Goal: Information Seeking & Learning: Learn about a topic

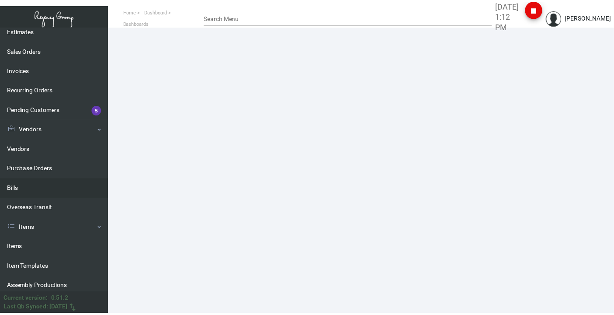
scroll to position [97, 0]
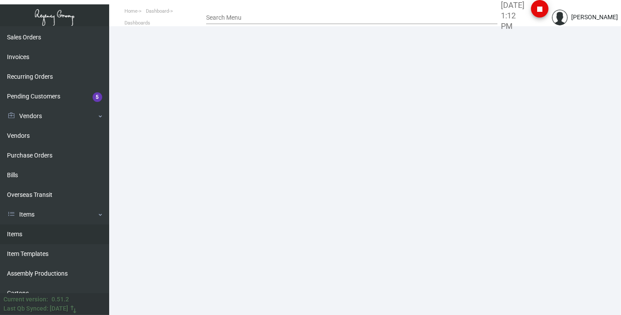
click at [32, 99] on link "Items" at bounding box center [54, 234] width 109 height 20
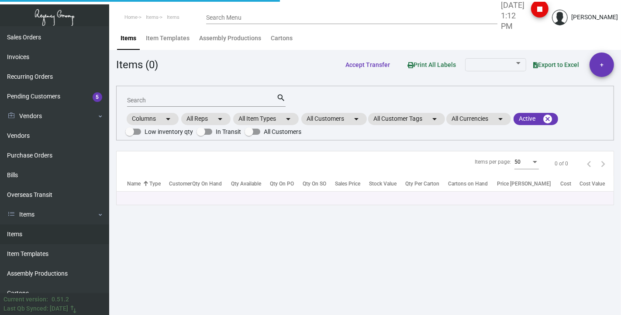
click at [173, 93] on div "Search" at bounding box center [201, 100] width 149 height 14
click at [138, 99] on div "Search" at bounding box center [201, 100] width 149 height 14
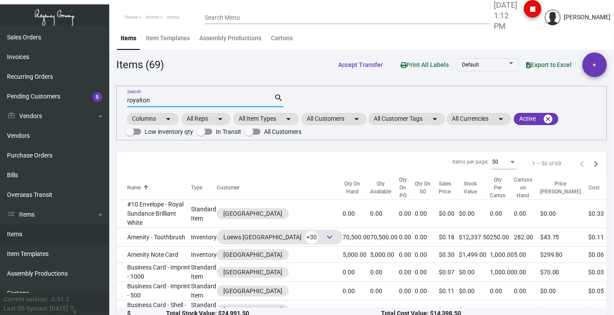
type input "royalton"
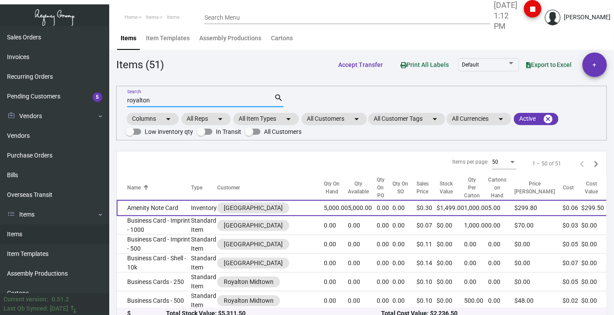
click at [130, 99] on td "Amenity Note Card" at bounding box center [154, 208] width 74 height 16
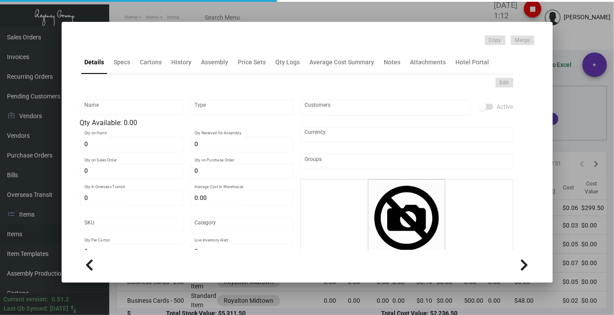
type input "Amenity Note Card"
type input "Inventory"
type input "5,000"
type input "$ 0.0599"
type input "Standard"
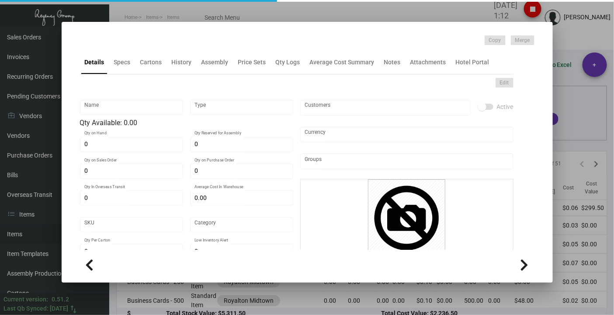
type input "1,000"
type input "$ 0.0599"
type input "$ 0.2998"
checkbox input "true"
type input "United States Dollar $"
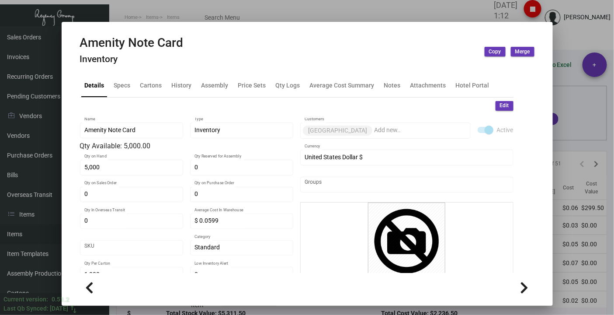
click at [180, 65] on div "Amenity Note Card Inventory Copy Merge" at bounding box center [307, 51] width 454 height 33
click at [175, 87] on div "History" at bounding box center [182, 84] width 20 height 9
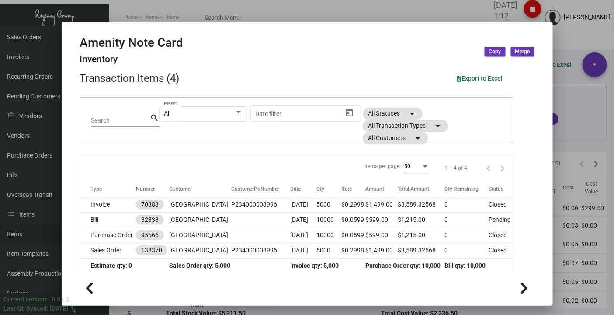
scroll to position [41, 0]
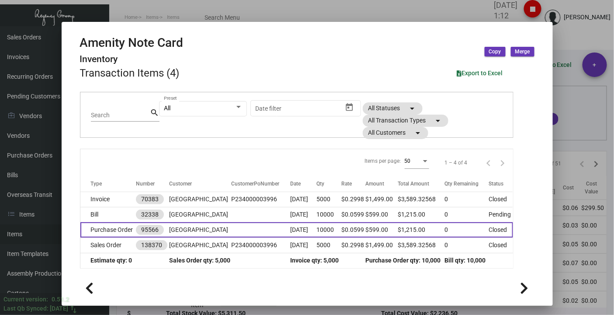
click at [114, 99] on td "Purchase Order" at bounding box center [108, 229] width 56 height 15
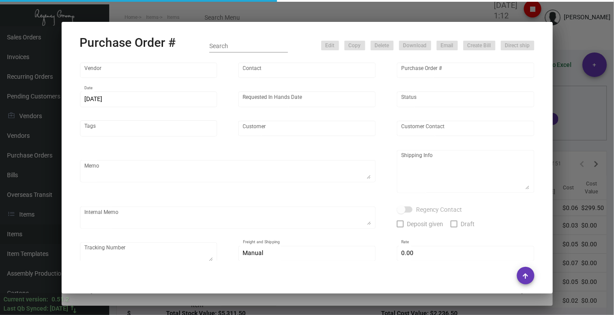
type input "BCT Illinois"
type input "Tom McNeany"
type input "95566"
type input "12/23/2022"
type input "1/9/2023"
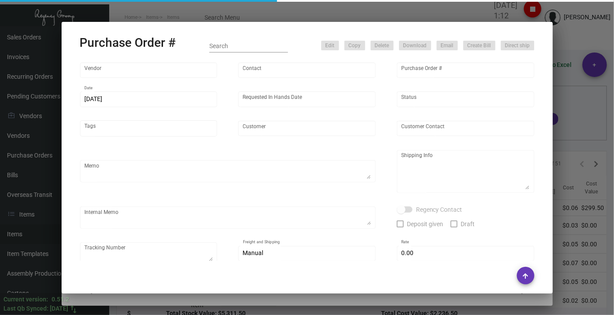
type input "Royalton Park Avenue"
type textarea "Please show PDF proof for approval - Confirm receipt of order and ship date - S…"
type textarea "Regency Group NJ - [PERSON_NAME] [STREET_ADDRESS]"
type textarea "i ship from open SO# 138370 and send 5K note card to our warehouse. TK# 1Z1AY27…"
checkbox input "true"
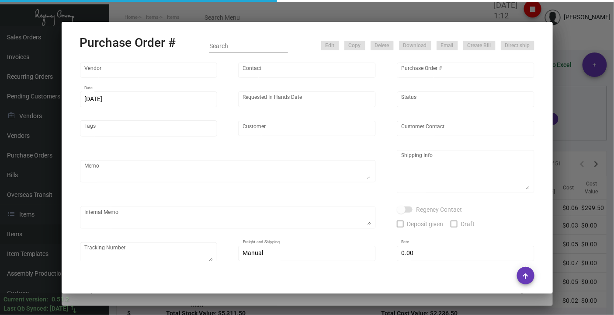
type input "$ 0.00"
type input "United States Dollar $"
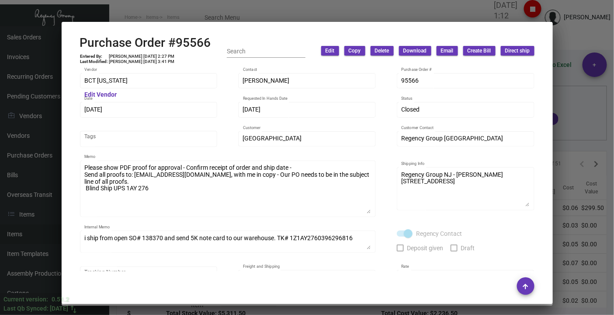
click at [366, 99] on div "Please show PDF proof for approval - Confirm receipt of order and ship date - S…" at bounding box center [228, 192] width 296 height 65
click at [369, 99] on div "i ship from open SO# 138370 and send 5K note card to our warehouse. TK# 1Z1AY27…" at bounding box center [228, 250] width 296 height 45
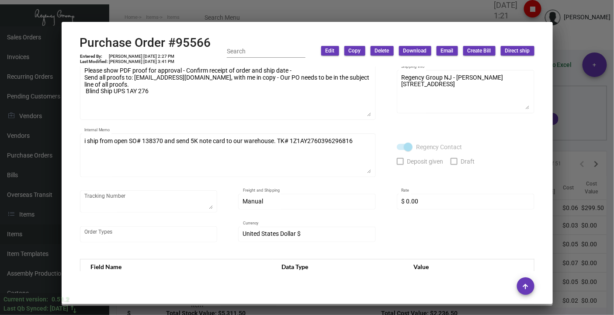
click at [114, 9] on div at bounding box center [307, 157] width 614 height 315
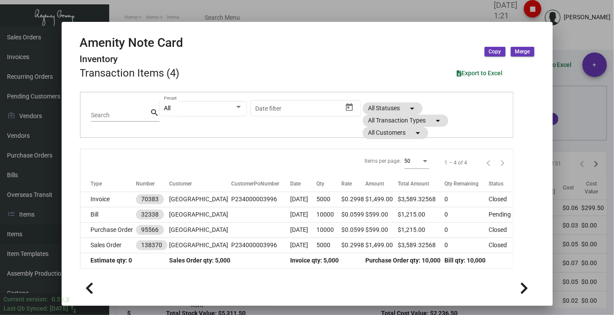
click at [137, 8] on div at bounding box center [307, 157] width 614 height 315
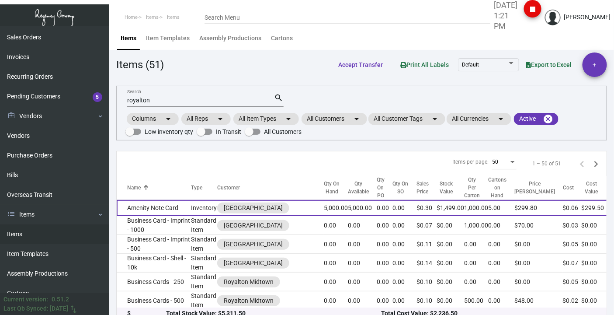
click at [134, 99] on td "Amenity Note Card" at bounding box center [154, 208] width 74 height 16
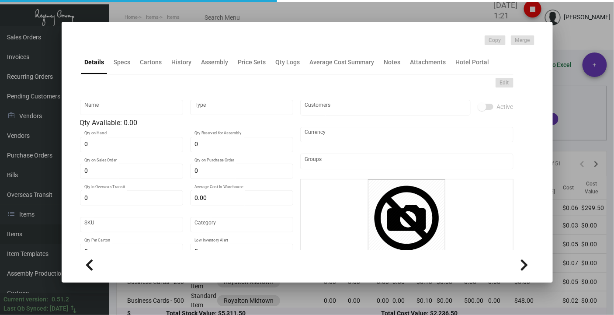
type input "Amenity Note Card"
type input "Inventory"
type input "5,000"
type input "$ 0.0599"
type input "Standard"
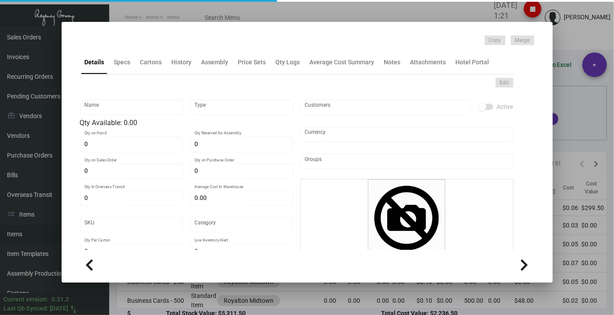
type input "1,000"
type input "$ 0.0599"
type input "$ 0.2998"
checkbox input "true"
type input "United States Dollar $"
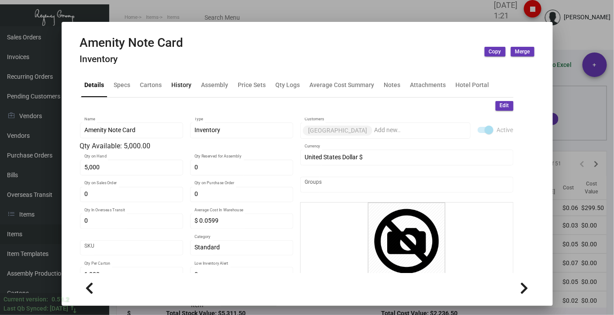
click at [178, 87] on div "History" at bounding box center [182, 84] width 20 height 9
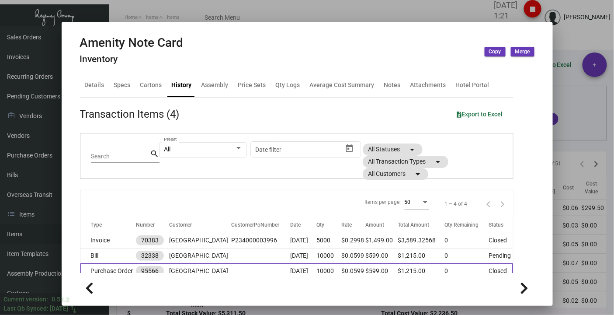
scroll to position [41, 0]
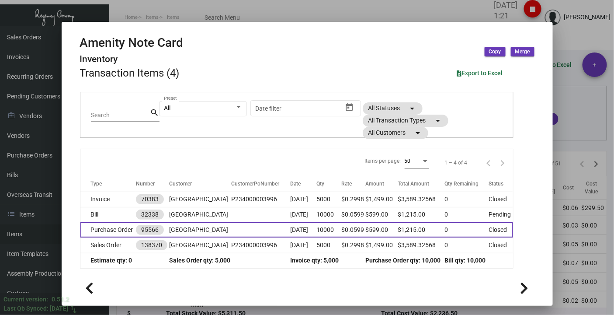
click at [104, 99] on td "Purchase Order" at bounding box center [108, 229] width 56 height 15
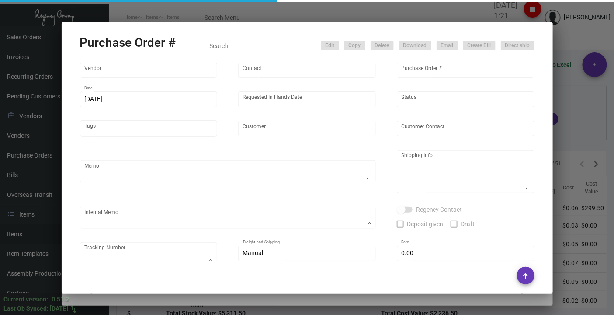
type input "BCT Illinois"
type input "Tom McNeany"
type input "95566"
type input "12/23/2022"
type input "1/9/2023"
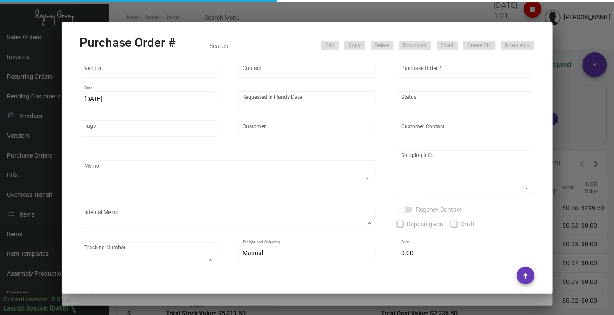
type input "Royalton Park Avenue"
type textarea "Please show PDF proof for approval - Confirm receipt of order and ship date - S…"
type textarea "Regency Group NJ - [PERSON_NAME] [STREET_ADDRESS]"
type textarea "i ship from open SO# 138370 and send 5K note card to our warehouse. TK# 1Z1AY27…"
checkbox input "true"
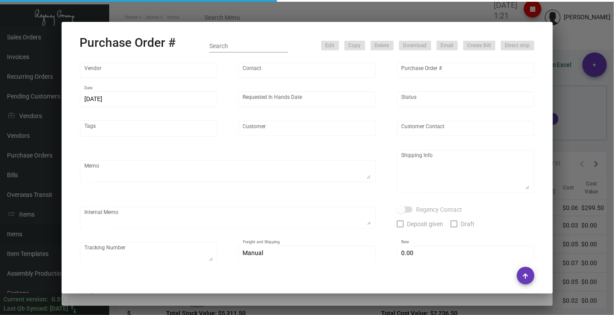
type input "$ 0.00"
type input "United States Dollar $"
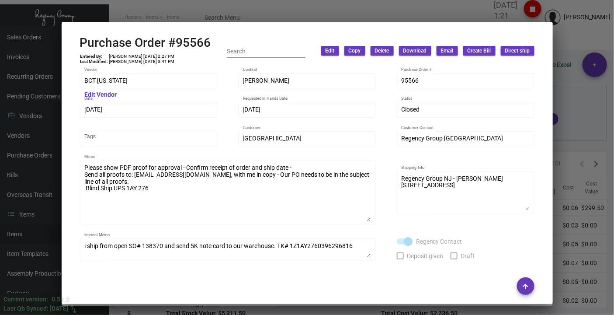
click at [367, 99] on div "Please show PDF proof for approval - Confirm receipt of order and ship date - S…" at bounding box center [228, 196] width 296 height 73
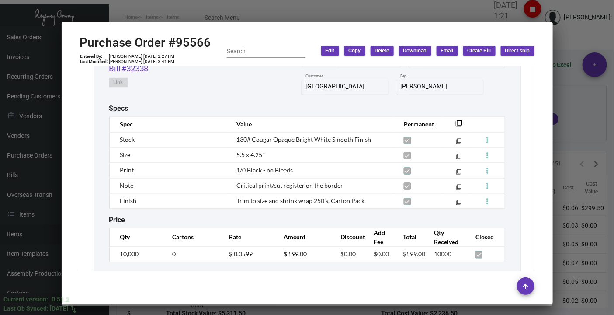
scroll to position [388, 0]
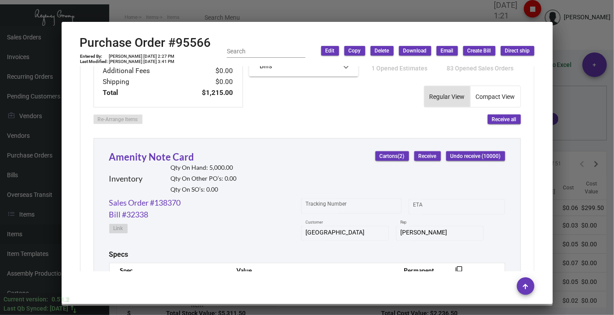
click at [164, 10] on div at bounding box center [307, 157] width 614 height 315
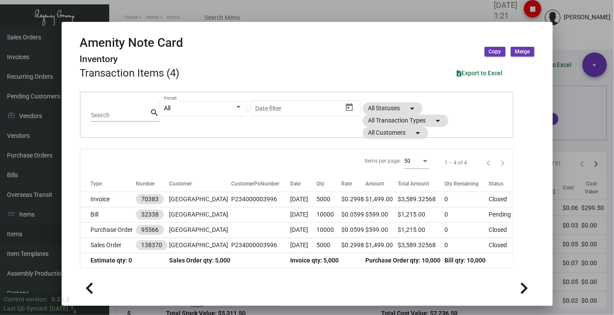
click at [161, 10] on div at bounding box center [307, 157] width 614 height 315
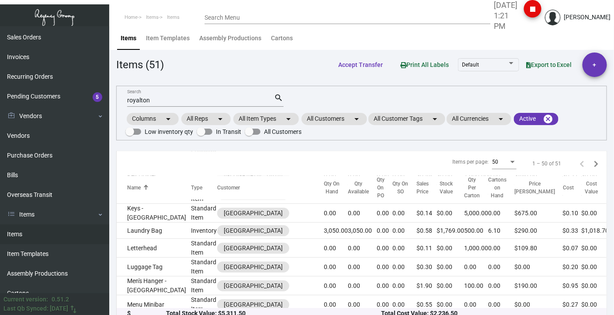
scroll to position [291, 0]
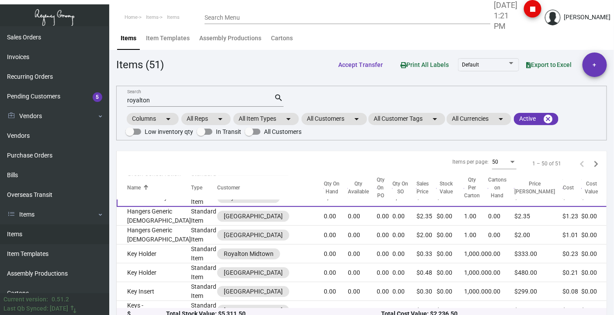
click at [138, 99] on td "Guest Laundry Form" at bounding box center [154, 197] width 74 height 19
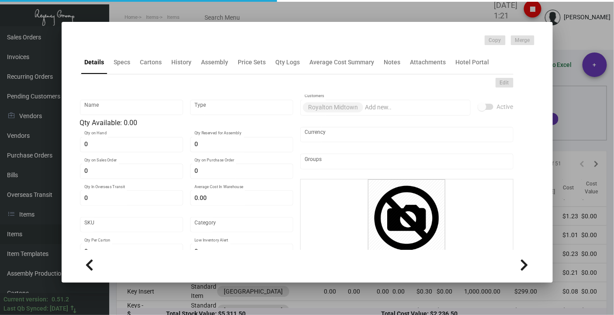
type input "Guest Laundry Form"
type input "Standard Item"
type input "2,500"
type input "$ 0.00"
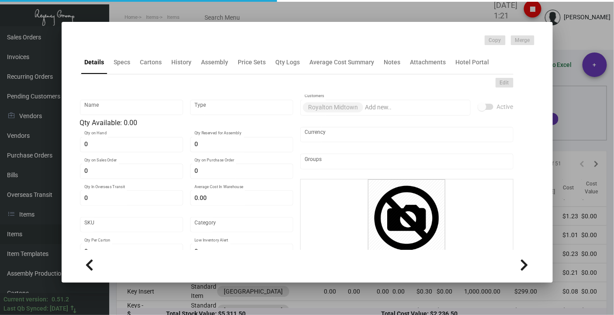
type input "Standard"
type input "$ 0.1092"
type input "$ 0.299"
checkbox input "true"
type input "United States Dollar $"
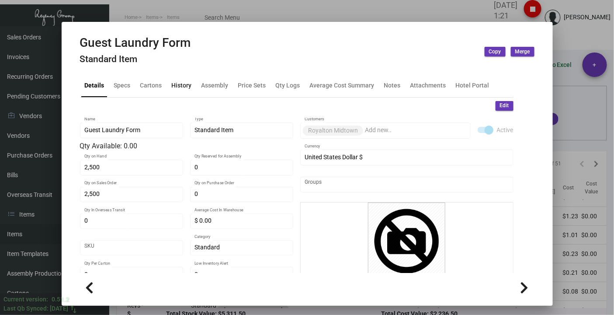
click at [172, 87] on div "History" at bounding box center [182, 84] width 20 height 9
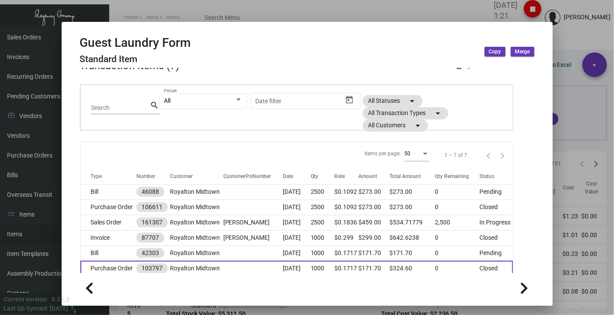
scroll to position [87, 0]
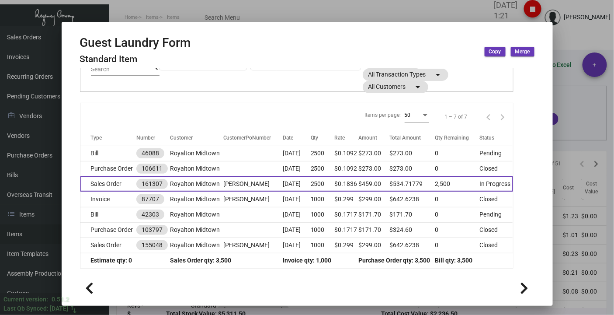
click at [104, 99] on td "Sales Order" at bounding box center [108, 183] width 56 height 15
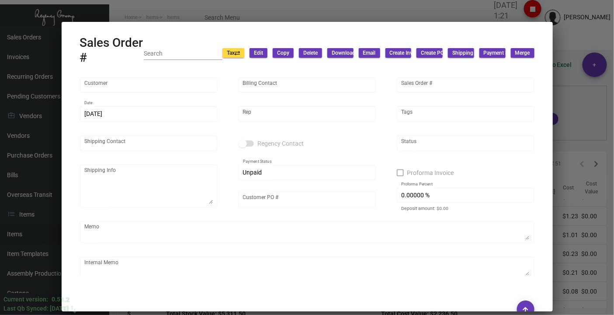
type input "Royalton Midtown"
type input "Elvis Gonzalez"
type input "161307"
type input "7/30/2024"
type input "[PERSON_NAME]"
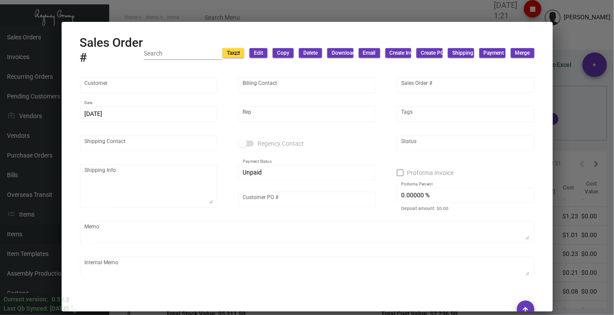
type input "Gabriel Grilo"
type textarea "Royalton Midtown - Gabriel Grilo 44 West 44th Street New York, NY, 10036 US"
type input "Gabriel Grilo"
type input "United States Dollar $"
type input "7.00000 %"
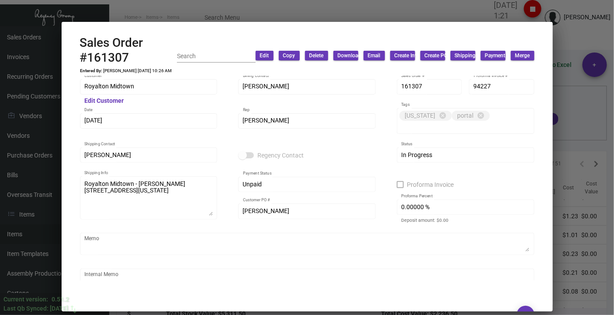
scroll to position [0, 0]
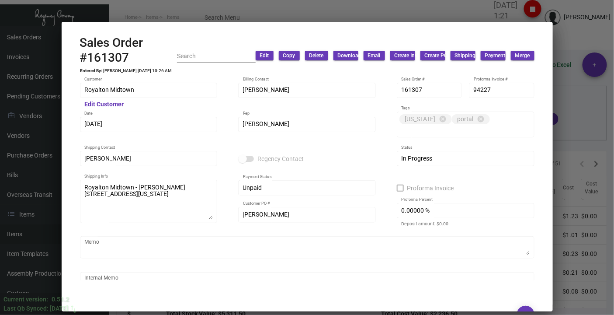
click at [127, 58] on h2 "Sales Order #161307" at bounding box center [128, 49] width 97 height 29
copy h2 "Sales Order #161307"
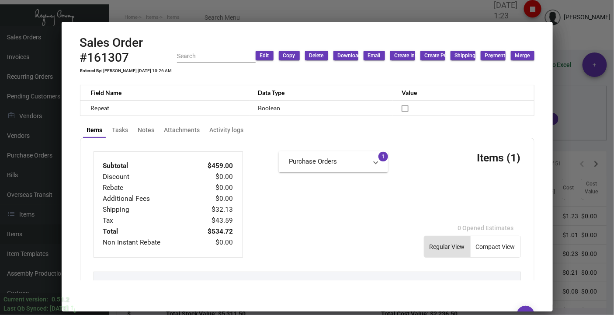
scroll to position [388, 0]
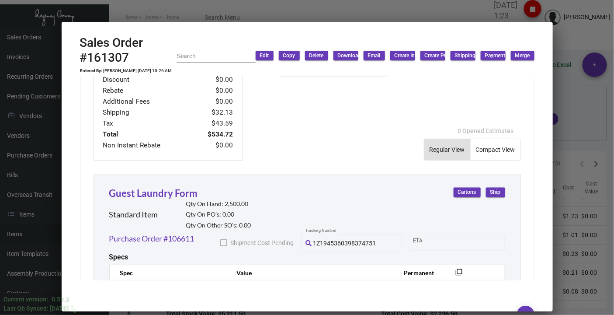
drag, startPoint x: 495, startPoint y: 193, endPoint x: 268, endPoint y: 230, distance: 230.2
click at [495, 99] on span "Ship" at bounding box center [495, 191] width 10 height 7
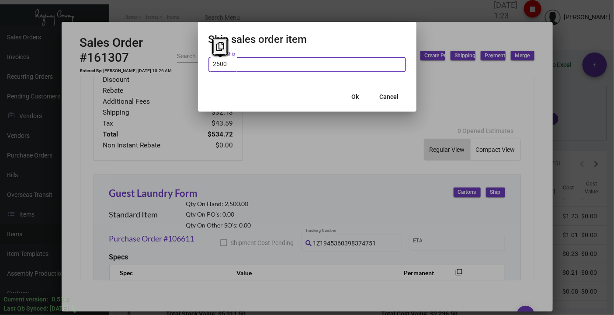
type input "2,500"
drag, startPoint x: 359, startPoint y: 96, endPoint x: 288, endPoint y: 95, distance: 71.2
click at [357, 97] on button "Ok" at bounding box center [355, 97] width 28 height 16
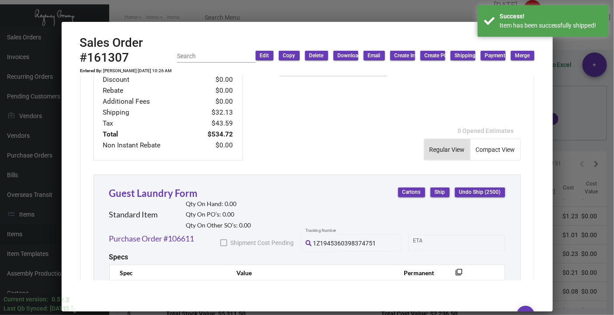
click at [199, 15] on div at bounding box center [307, 157] width 614 height 315
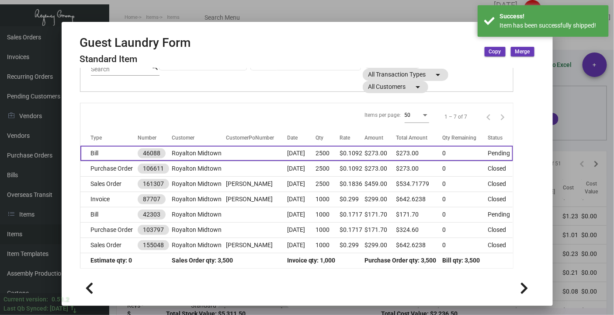
scroll to position [38, 0]
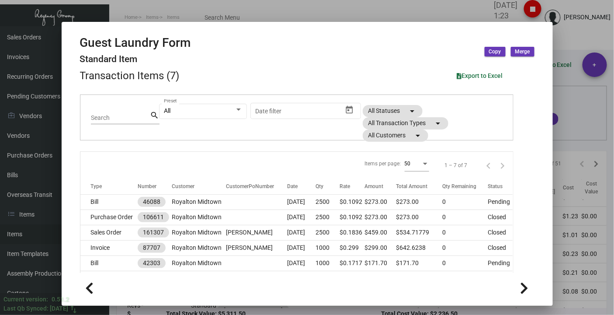
click at [160, 1] on div at bounding box center [307, 157] width 614 height 315
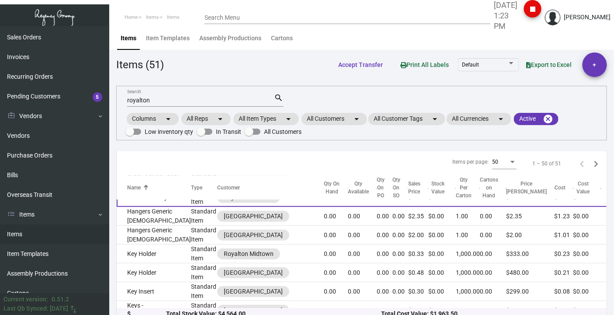
click at [135, 99] on td "Guest Laundry Form" at bounding box center [154, 197] width 74 height 19
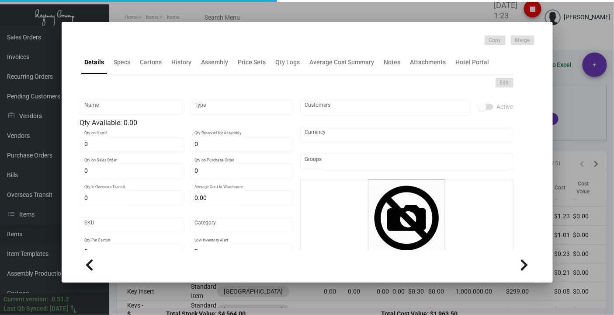
type input "Guest Laundry Form"
type input "Standard Item"
type input "$ 0.00"
type input "Standard"
type input "$ 0.1092"
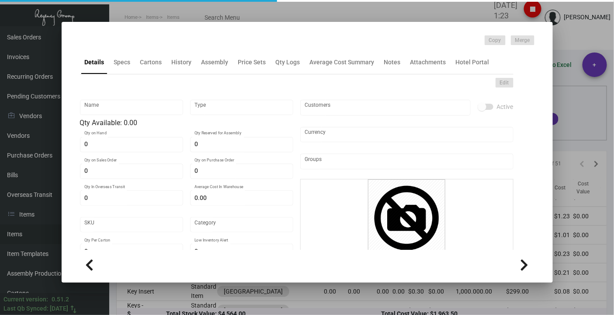
type input "$ 0.299"
checkbox input "true"
type input "United States Dollar $"
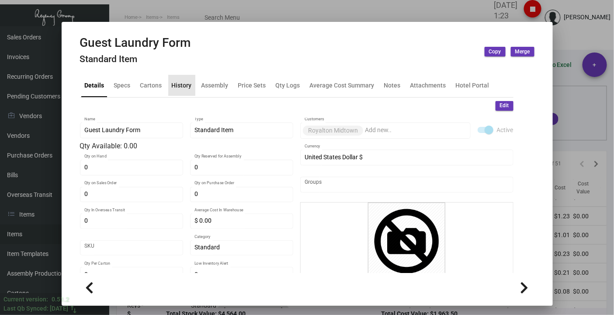
click at [185, 80] on div "History" at bounding box center [182, 84] width 20 height 9
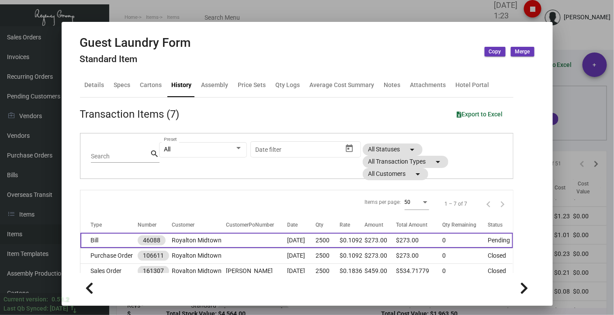
click at [101, 99] on td "Bill" at bounding box center [109, 239] width 58 height 15
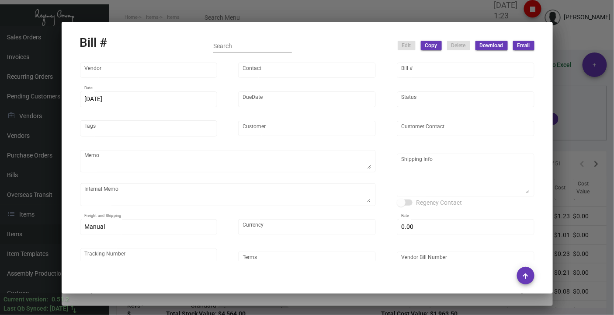
type input "SELECT A FORM INC."
type input "Gwen MISSING INFO"
type input "46088"
type input "8/6/2024"
type input "9/5/2024"
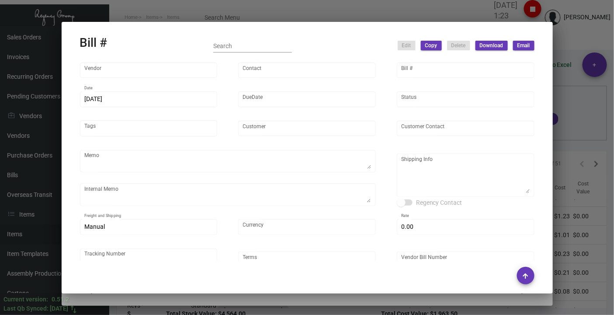
type input "Royalton Midtown"
type input "Gabriel Grilo"
type textarea "***ANY PRICE DISCREPANCY MUST BE CALLED OUT PRIOR TO PROCEEDING WITH THIS ORDER…"
type textarea "Royalton Midtown - Gabriel Grilo 44 West 44th Street New York, NY, 10036 US"
type input "United States Dollar $"
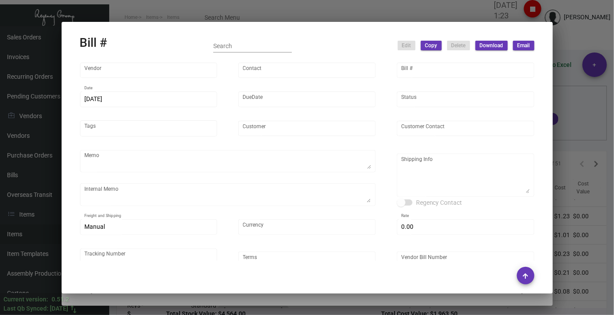
type input "$ 0.00"
type input "Net 30"
type input "392039"
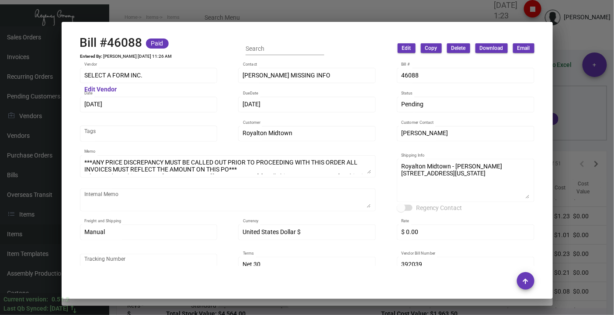
click at [176, 5] on div at bounding box center [307, 157] width 614 height 315
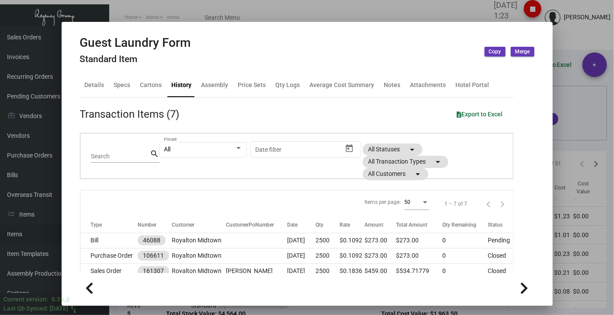
click at [175, 7] on div at bounding box center [307, 157] width 614 height 315
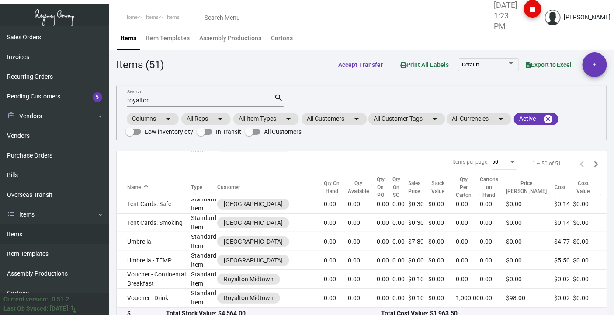
scroll to position [874, 0]
click at [136, 99] on td "Shoe Shine Bag" at bounding box center [154, 130] width 74 height 16
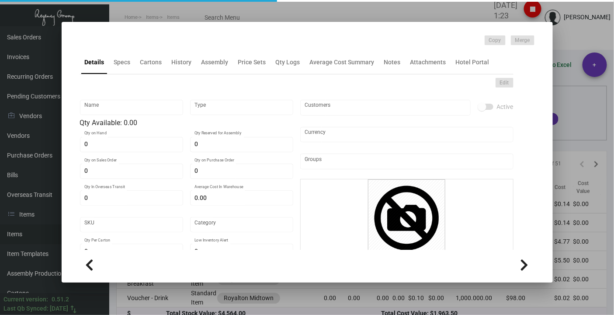
type input "Shoe Shine Bag"
type input "Inventory"
type input "2,700"
type input "$ 0.00"
type input "902-Garment Bag-39"
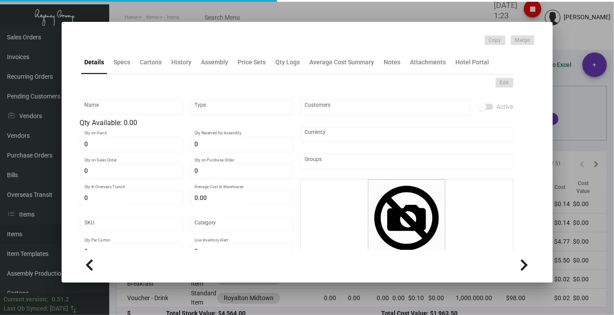
type input "Standard"
type input "500"
type input "$ 0.239"
type input "$ 0.48"
checkbox input "true"
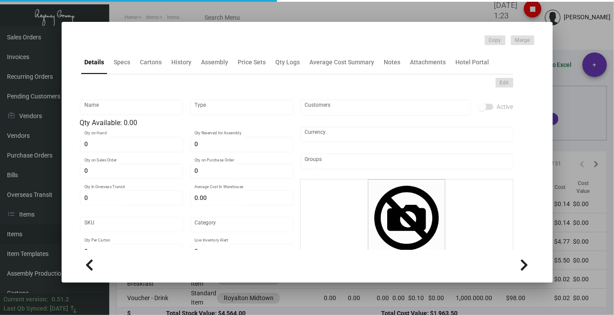
checkbox input "true"
type input "United States Dollar $"
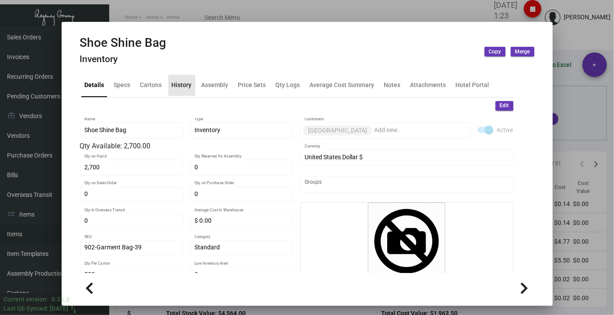
click at [175, 83] on div "History" at bounding box center [182, 84] width 20 height 9
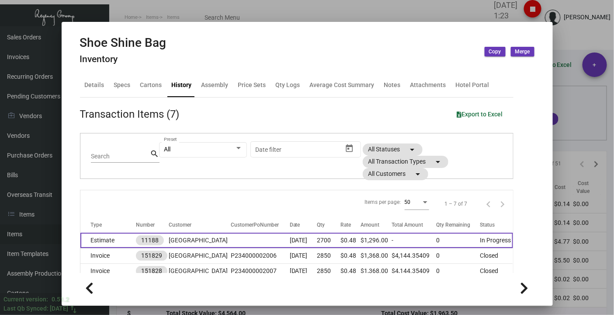
click at [100, 99] on td "Estimate" at bounding box center [107, 239] width 55 height 15
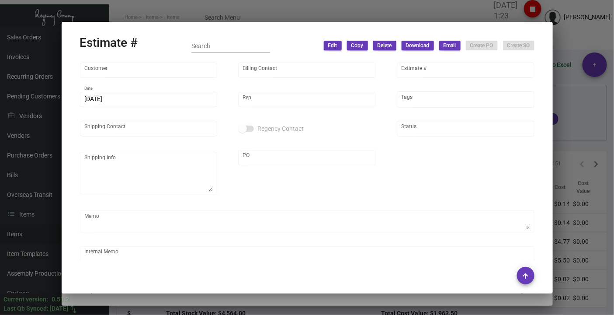
type input "Royalton Park Avenue"
type input "Accounting Department"
type input "11188"
type input "8/28/2024"
type input "Kyle Kliebhan"
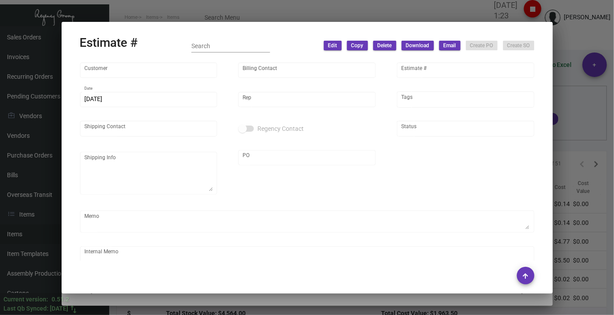
type input "Royalton Park Avenue"
type textarea "Royalton Park Avenue - Royalton Park Avenue 420 Park Avenue South New York, NY,…"
type input "PENDING"
type textarea "DISPOSAL 6 boxes Laundry Bags, 6 boxes Shoe Shine Bags (12 cartons total)"
type input "United States Dollar $"
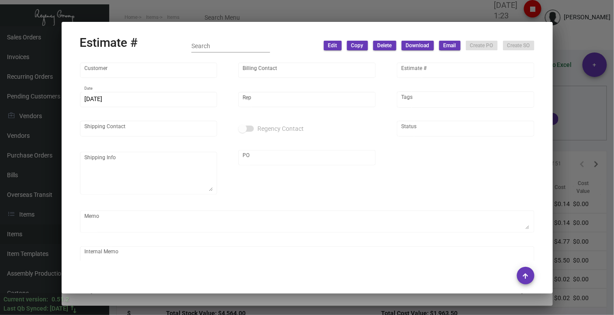
type input "$ 0.00"
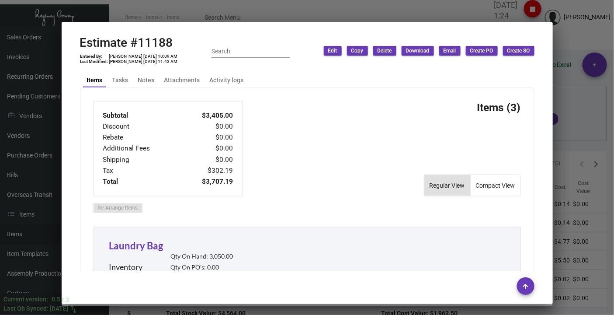
scroll to position [200, 0]
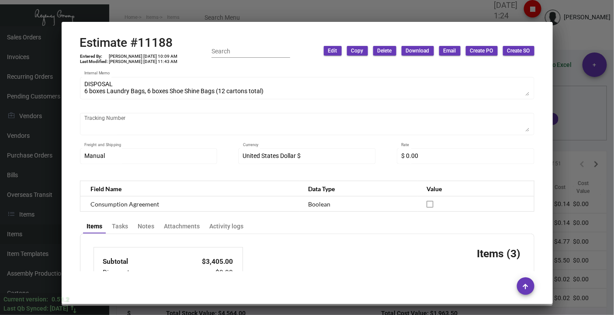
drag, startPoint x: 142, startPoint y: 14, endPoint x: 319, endPoint y: 170, distance: 236.8
click at [142, 14] on div at bounding box center [307, 157] width 614 height 315
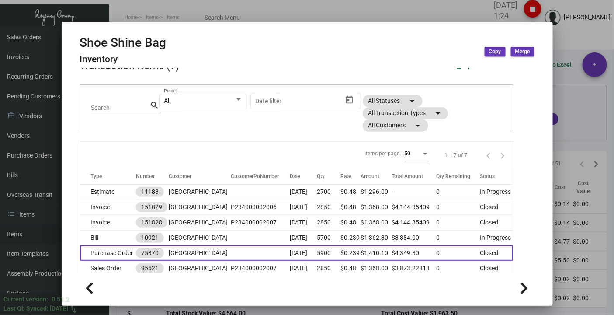
scroll to position [87, 0]
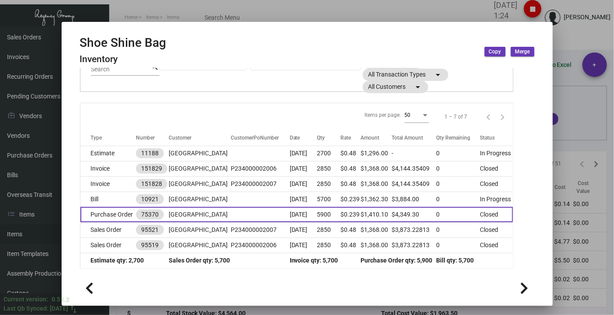
click at [104, 99] on td "Purchase Order" at bounding box center [107, 214] width 55 height 15
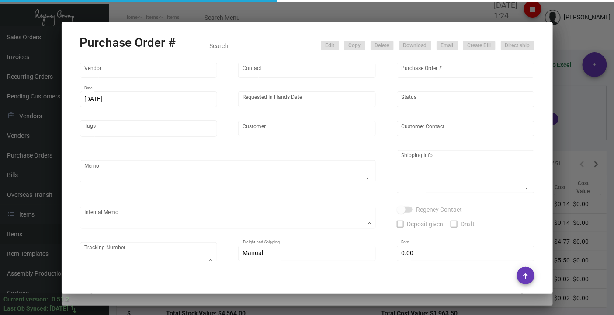
type input "Supreme Poly Plastics, Inc."
type input "Abe SupremePoly"
type input "75370"
type input "10/7/2019"
type input "10/18/2019"
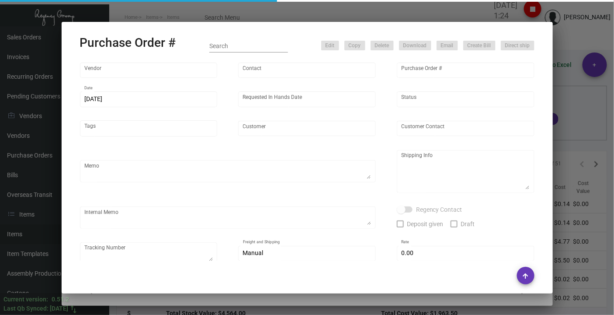
type input "Royalton Park Avenue"
type input "Leticia Torres"
type textarea "Sales Order #95519 Sales Order #95521"
type textarea "Royalton Park Avenue Leticia Torres 420 Park Ave S New York, NY 10016"
type input "$ 0.00"
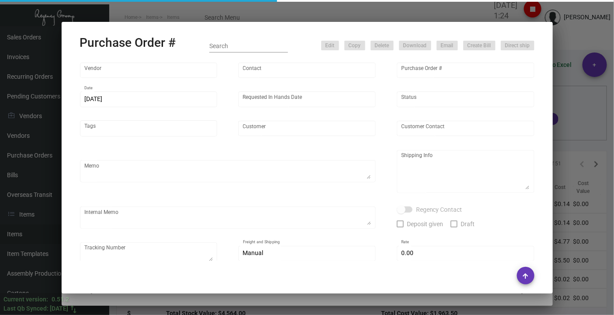
type input "United States Dollar $"
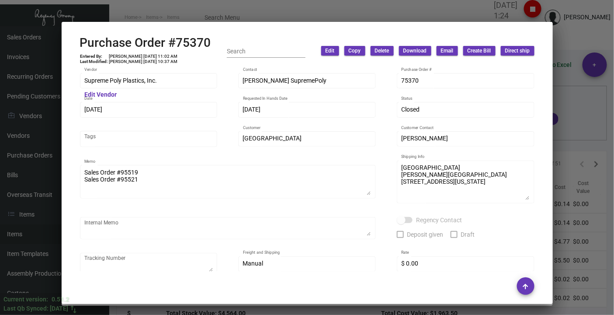
click at [366, 99] on div "Sales Order #95519 Sales Order #95521 Memo" at bounding box center [228, 186] width 296 height 42
click at [180, 10] on div at bounding box center [307, 157] width 614 height 315
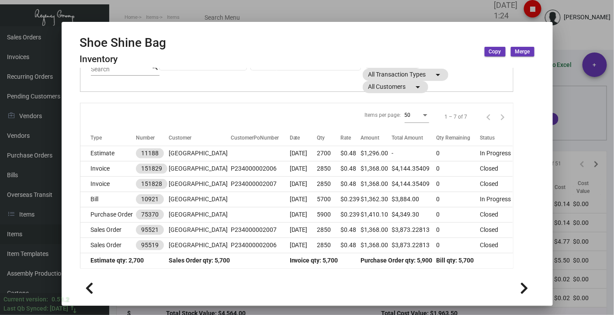
click at [139, 6] on div at bounding box center [307, 157] width 614 height 315
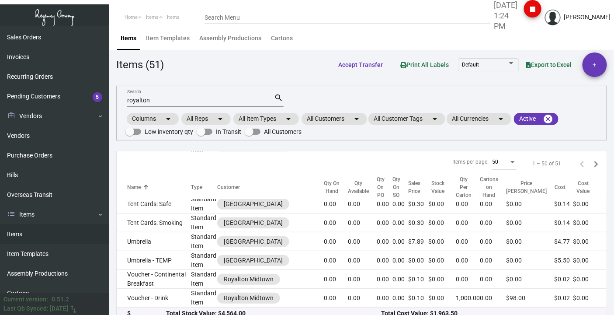
click at [135, 99] on td "Shoe Shine Bag" at bounding box center [154, 130] width 74 height 16
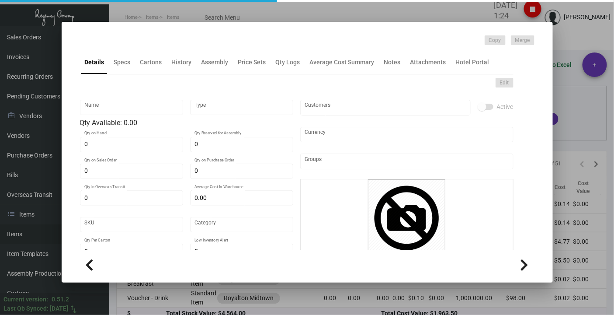
type input "Shoe Shine Bag"
type input "Inventory"
type input "2,700"
type input "$ 0.00"
type input "902-Garment Bag-39"
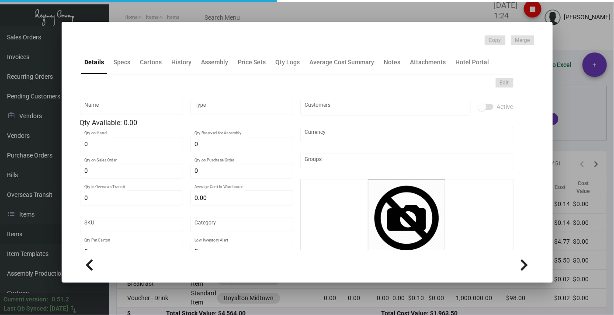
type input "Standard"
type input "500"
type input "$ 0.239"
type input "$ 0.48"
checkbox input "true"
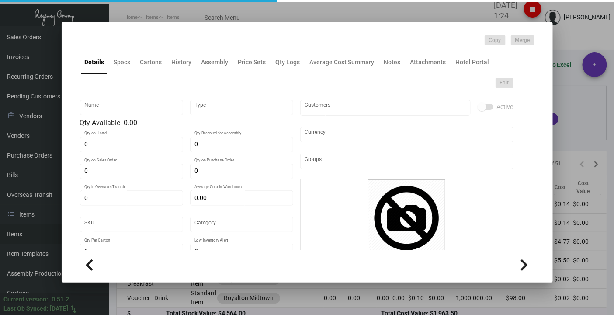
checkbox input "true"
type input "United States Dollar $"
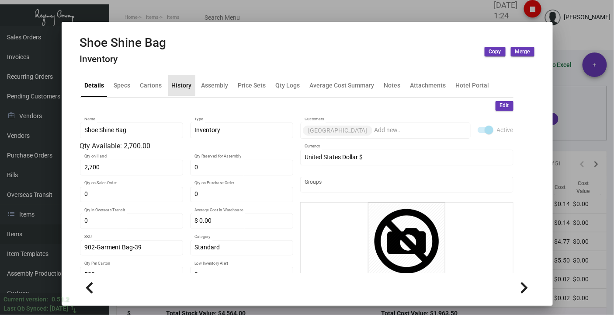
click at [175, 75] on div "History" at bounding box center [181, 85] width 27 height 21
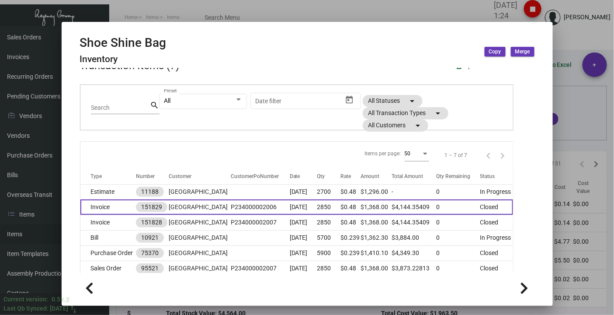
scroll to position [87, 0]
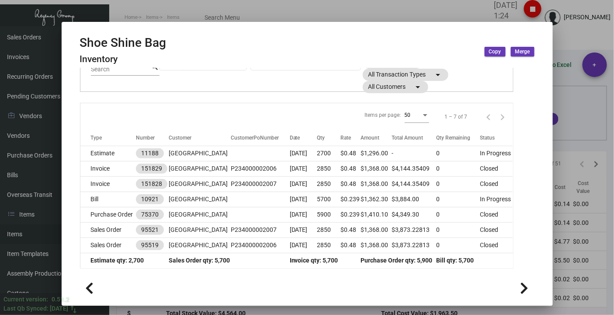
click at [566, 41] on div at bounding box center [307, 157] width 614 height 315
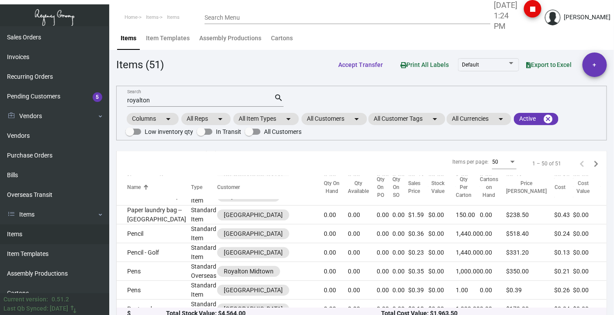
scroll to position [485, 0]
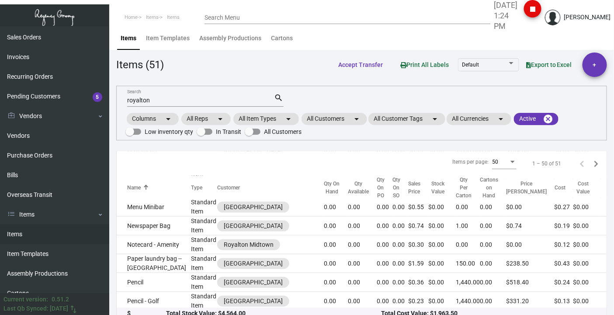
click at [130, 99] on td "Laundry Bag" at bounding box center [154, 133] width 74 height 16
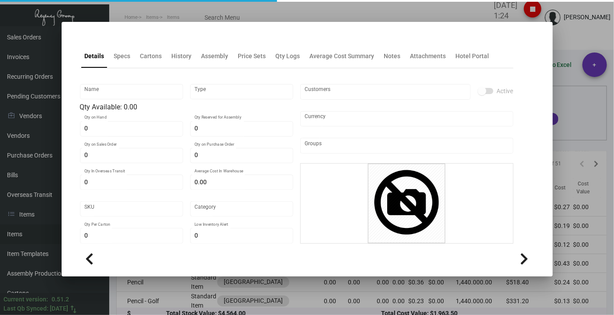
type input "Laundry Bag"
type input "Inventory"
type input "3,050"
type input "$ 0.00"
type input "902-Laundry Bag-13"
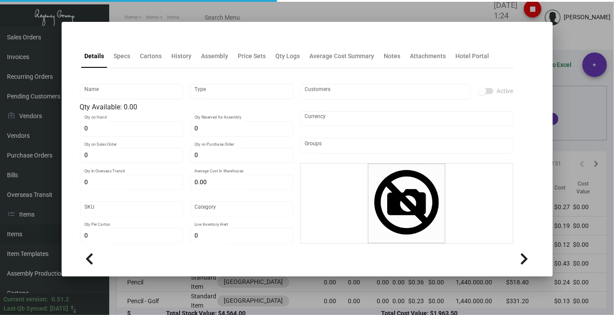
type input "Standard"
type input "500"
type input "$ 0.334"
type input "$ 0.58"
checkbox input "true"
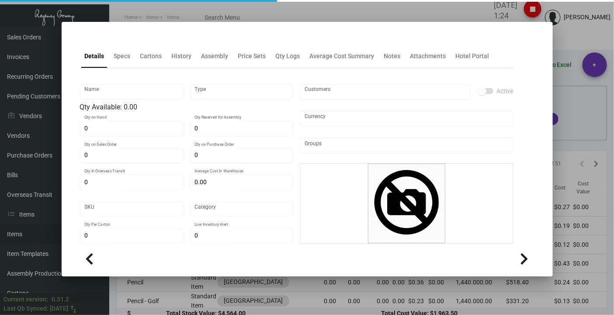
checkbox input "true"
type input "United States Dollar $"
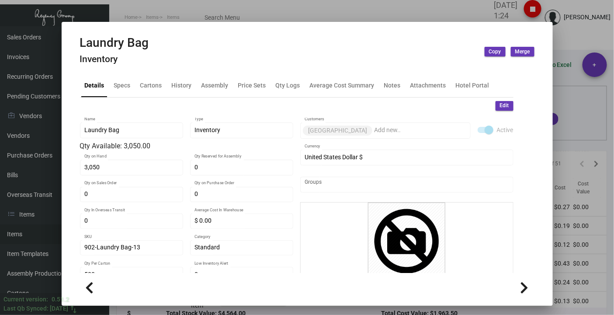
drag, startPoint x: 180, startPoint y: 65, endPoint x: 180, endPoint y: 78, distance: 13.1
click at [179, 65] on div "Laundry Bag Inventory Copy Merge" at bounding box center [307, 51] width 454 height 33
click at [180, 79] on div "History" at bounding box center [181, 85] width 27 height 21
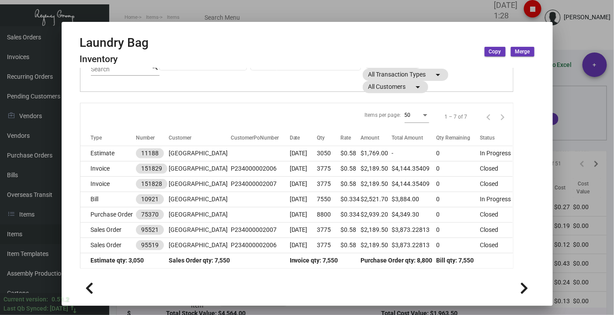
scroll to position [38, 0]
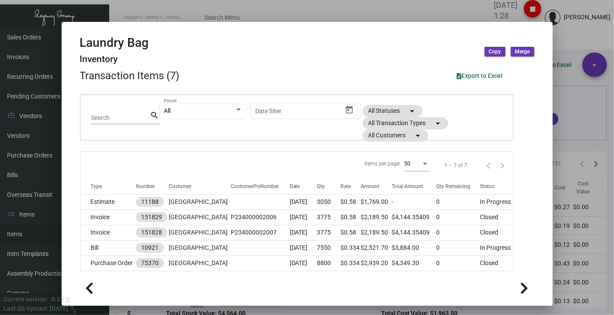
click at [207, 13] on div at bounding box center [307, 157] width 614 height 315
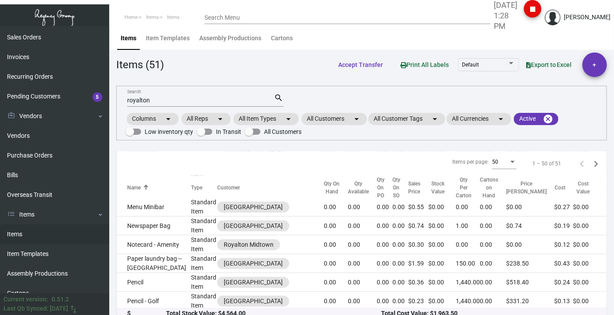
click at [142, 99] on td "Laundry Bag" at bounding box center [154, 133] width 74 height 16
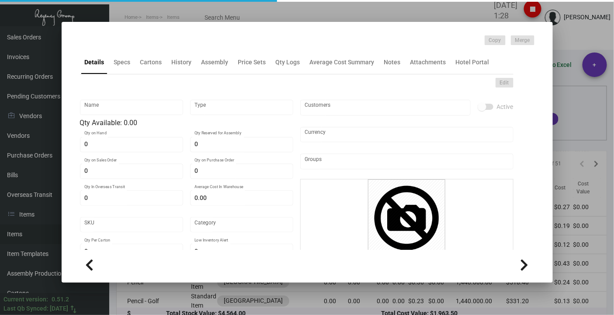
type input "Laundry Bag"
type input "Inventory"
type input "3,050"
type input "$ 0.00"
type input "902-Laundry Bag-13"
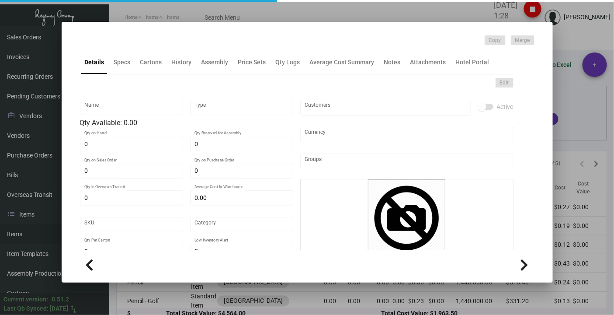
type input "Standard"
type input "500"
type input "$ 0.334"
type input "$ 0.58"
checkbox input "true"
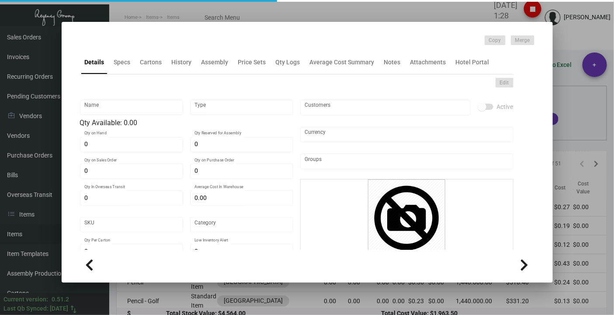
checkbox input "true"
type input "United States Dollar $"
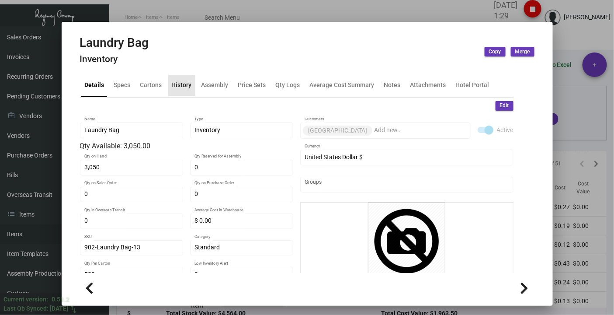
click at [173, 80] on div "History" at bounding box center [182, 84] width 20 height 9
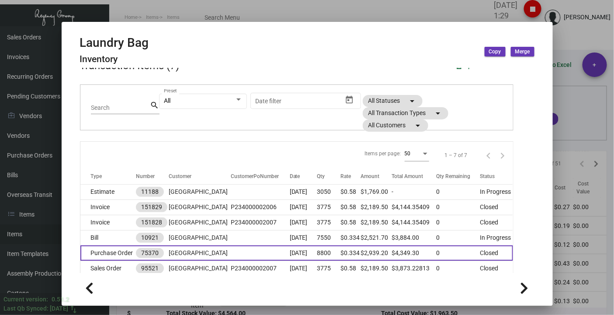
scroll to position [87, 0]
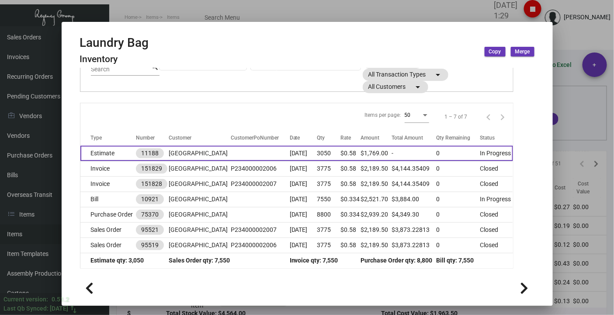
click at [100, 99] on td "Estimate" at bounding box center [107, 152] width 55 height 15
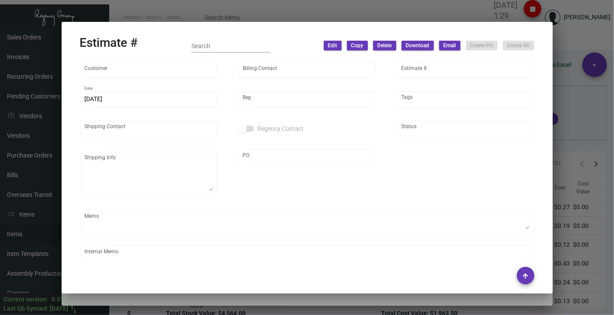
type input "Royalton Park Avenue"
type input "Accounting Department"
type input "11188"
type input "8/28/2024"
type input "Kyle Kliebhan"
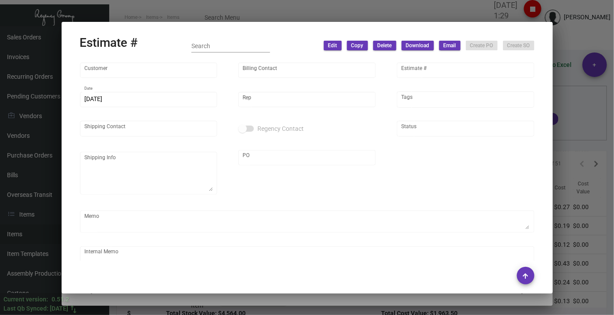
type input "Royalton Park Avenue"
type textarea "Royalton Park Avenue - Royalton Park Avenue 420 Park Avenue South New York, NY,…"
type input "PENDING"
type textarea "DISPOSAL 6 boxes Laundry Bags, 6 boxes Shoe Shine Bags (12 cartons total)"
type input "United States Dollar $"
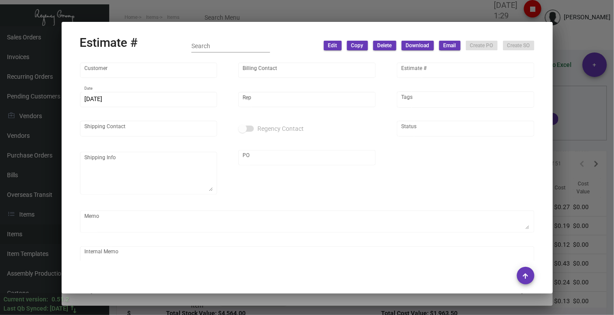
type input "$ 0.00"
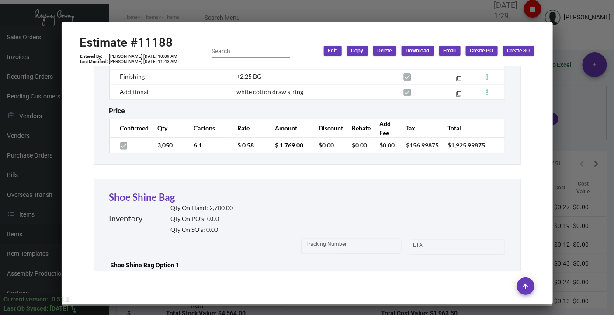
scroll to position [776, 0]
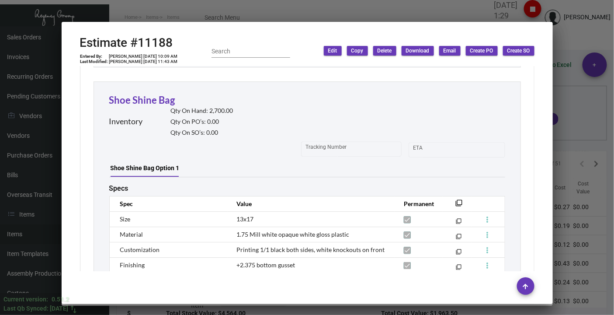
click at [121, 14] on div at bounding box center [307, 157] width 614 height 315
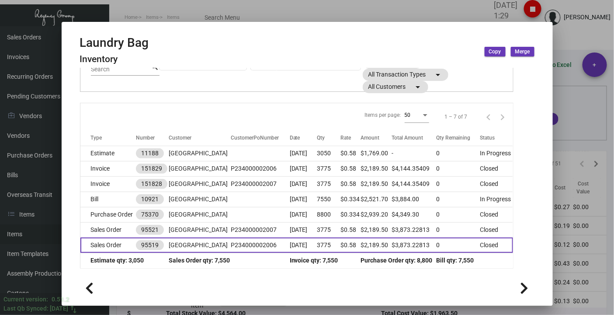
scroll to position [0, 0]
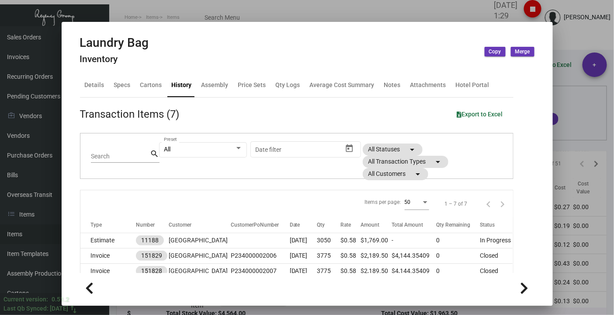
click at [119, 9] on div at bounding box center [307, 157] width 614 height 315
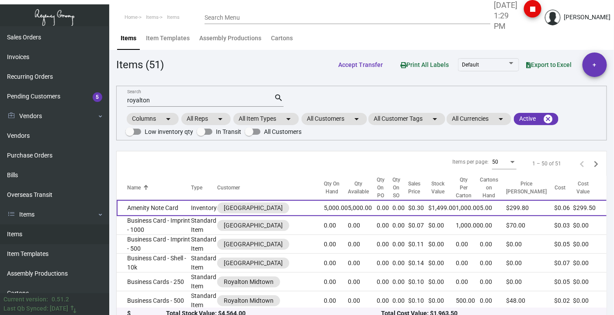
click at [135, 99] on td "Amenity Note Card" at bounding box center [154, 208] width 74 height 16
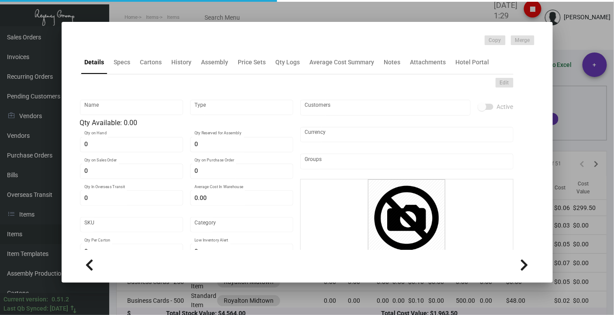
type input "Amenity Note Card"
type input "Inventory"
type input "5,000"
type input "$ 0.0599"
type input "Standard"
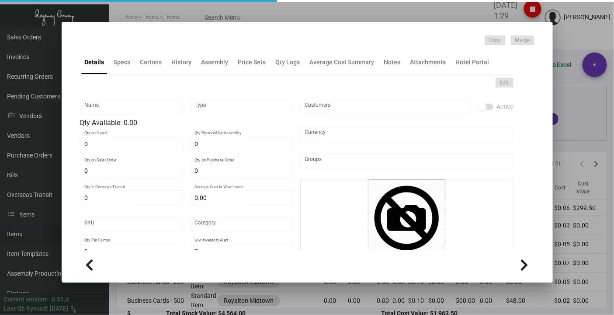
type input "1,000"
type input "$ 0.0599"
type input "$ 0.2998"
checkbox input "true"
type input "United States Dollar $"
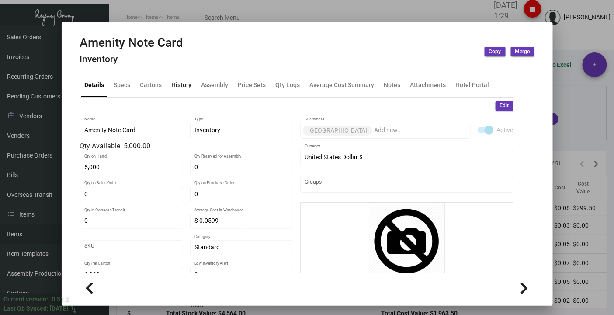
click at [175, 83] on div "History" at bounding box center [182, 84] width 20 height 9
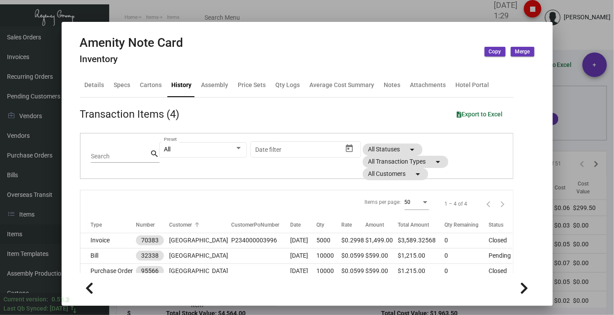
scroll to position [41, 0]
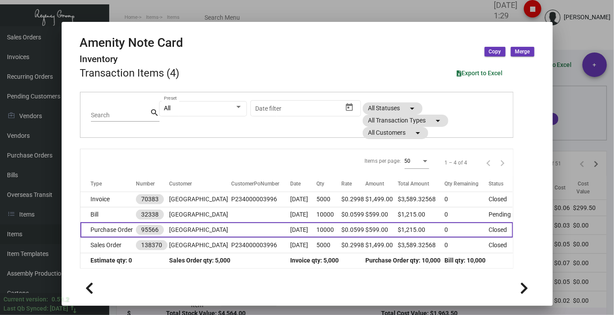
click at [112, 99] on td "Purchase Order" at bounding box center [108, 229] width 56 height 15
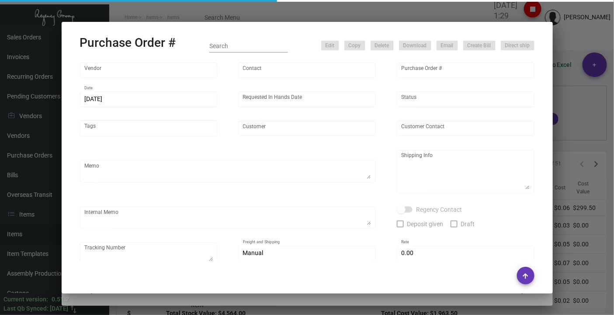
type input "BCT Illinois"
type input "Tom McNeany"
type input "95566"
type input "12/23/2022"
type input "1/9/2023"
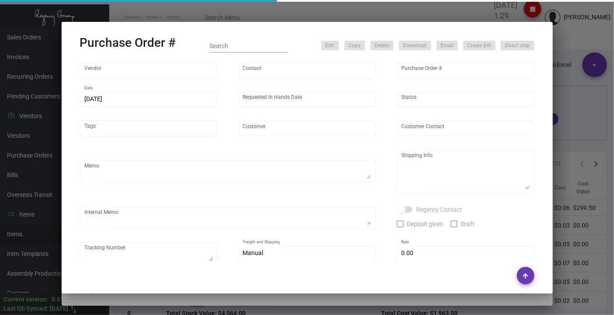
type input "Royalton Park Avenue"
type textarea "Please show PDF proof for approval - Confirm receipt of order and ship date - S…"
type textarea "Regency Group NJ - [PERSON_NAME] [STREET_ADDRESS]"
type textarea "i ship from open SO# 138370 and send 5K note card to our warehouse. TK# 1Z1AY27…"
checkbox input "true"
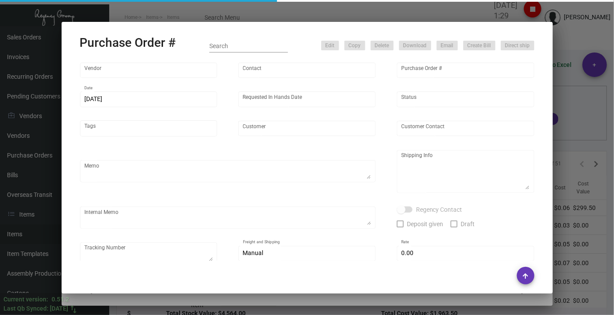
type input "$ 0.00"
type input "United States Dollar $"
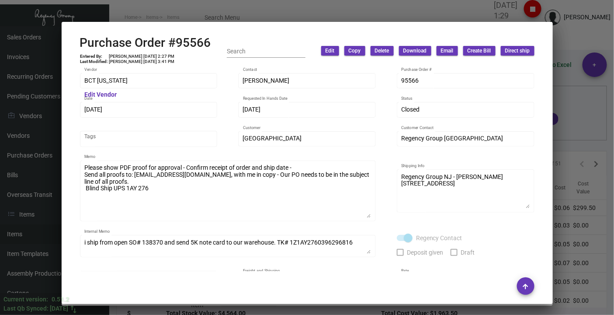
click at [367, 99] on div "Please show PDF proof for approval - Confirm receipt of order and ship date - S…" at bounding box center [228, 194] width 296 height 69
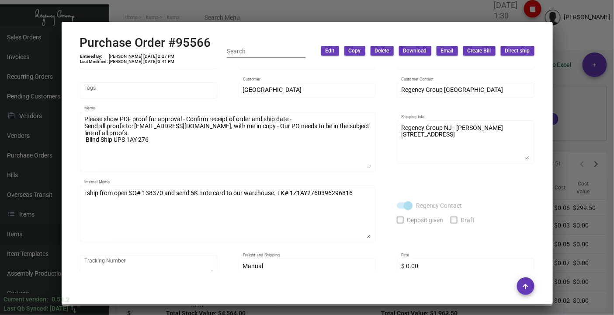
click at [371, 99] on div "i ship from open SO# 138370 and send 5K note card to our warehouse. TK# 1Z1AY27…" at bounding box center [228, 212] width 296 height 58
click at [130, 14] on div at bounding box center [307, 157] width 614 height 315
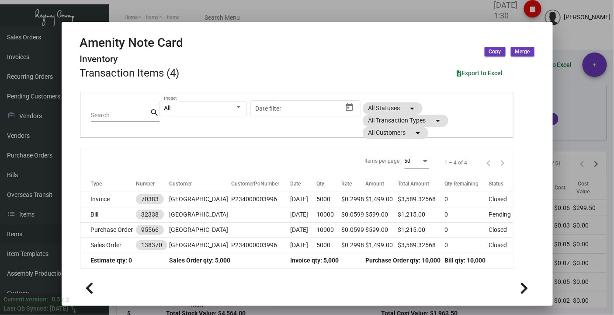
click at [128, 9] on div at bounding box center [307, 157] width 614 height 315
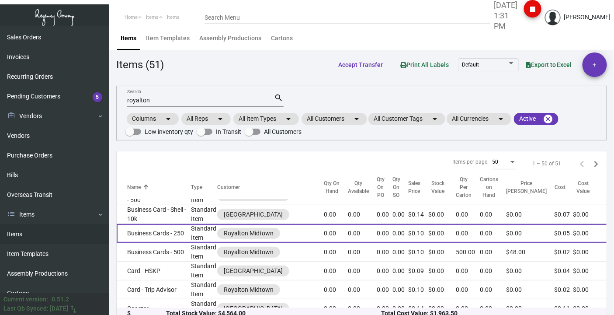
scroll to position [145, 0]
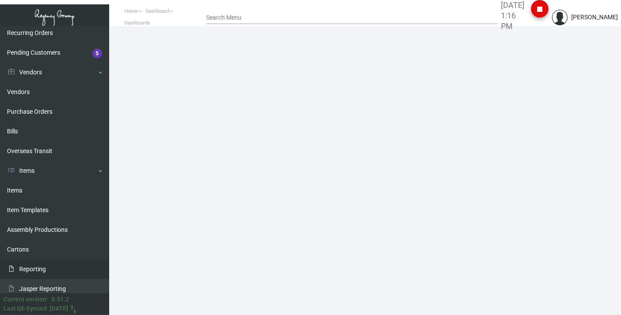
scroll to position [145, 0]
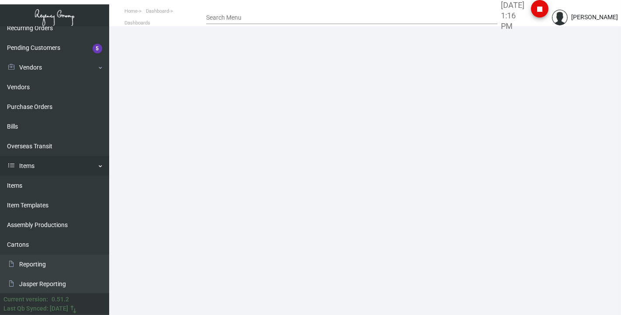
drag, startPoint x: 38, startPoint y: 190, endPoint x: 78, endPoint y: 172, distance: 43.8
click at [38, 190] on link "Items" at bounding box center [54, 186] width 109 height 20
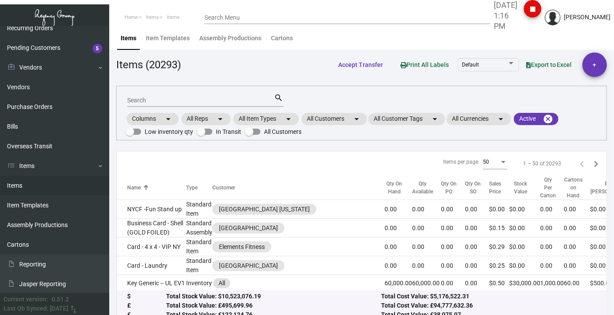
click at [172, 94] on div "Search" at bounding box center [200, 100] width 147 height 14
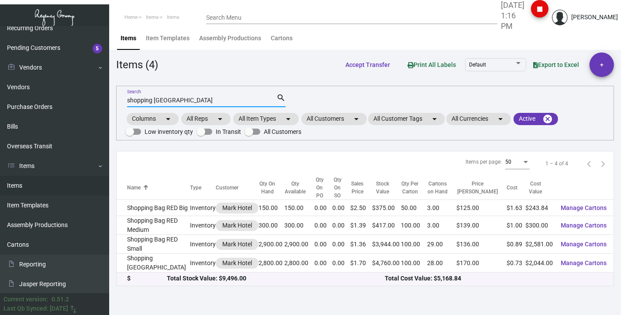
type input "shopping [GEOGRAPHIC_DATA]"
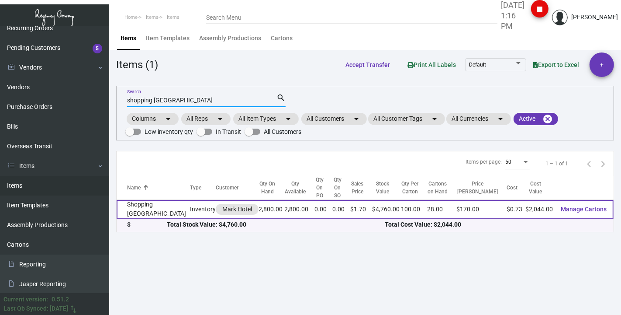
click at [144, 203] on td "Shopping [GEOGRAPHIC_DATA]" at bounding box center [153, 209] width 73 height 19
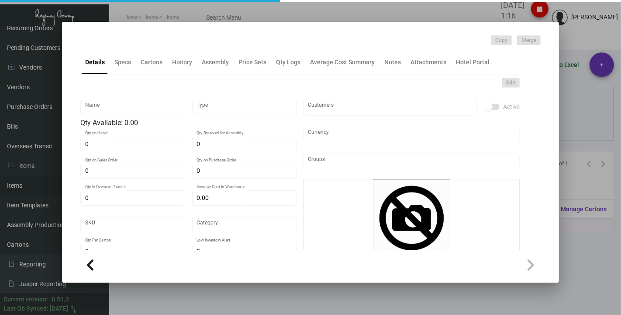
type input "Shopping [GEOGRAPHIC_DATA]"
type input "Inventory"
type input "2,800"
type input "$ 3.06"
type input "2128"
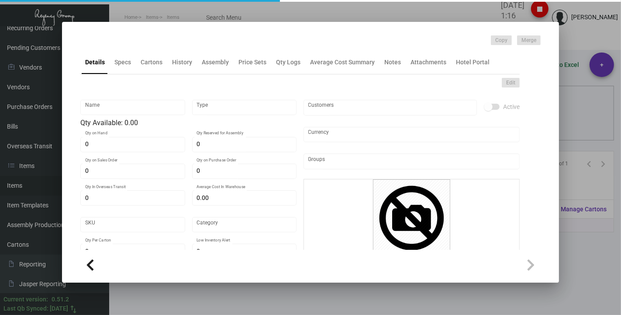
type input "Standard"
type input "100"
type input "900"
type input "$ 0.73"
type input "$ 1.70"
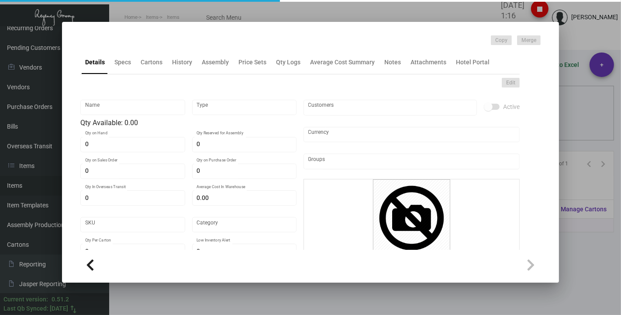
checkbox input "true"
type input "United States Dollar $"
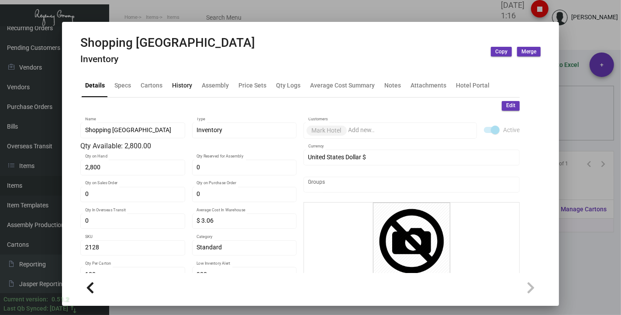
click at [177, 81] on div "History" at bounding box center [182, 84] width 20 height 9
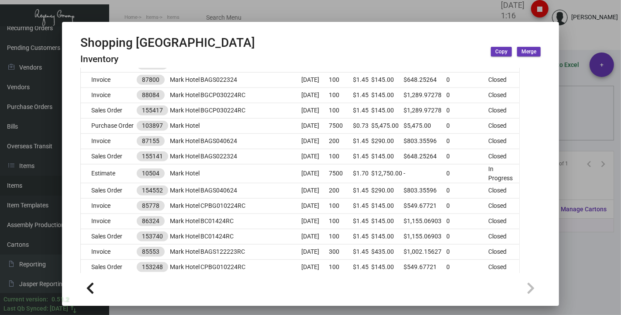
scroll to position [728, 0]
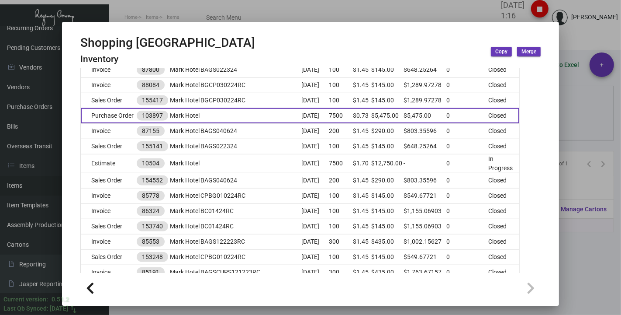
click at [113, 123] on td "Purchase Order" at bounding box center [108, 115] width 55 height 15
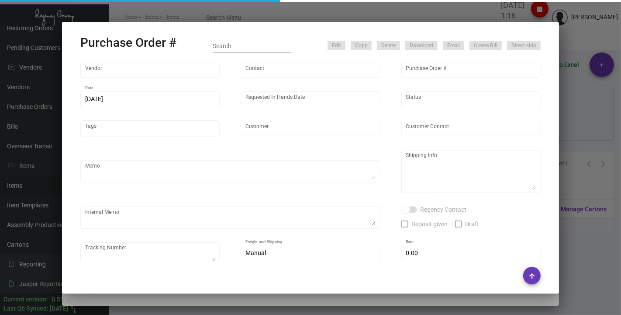
type input "Shanghai East Industrial Co., Ltd,"
type input "[PERSON_NAME]"
type input "103897"
type input "[DATE]"
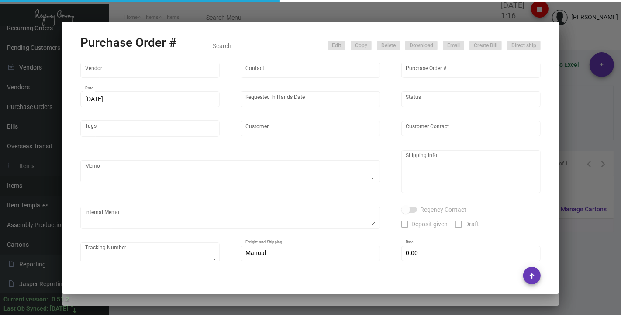
type input "Mark Hotel"
type textarea "Please ship by boat to our NJ warehouse."
type textarea "Regency Group NJ - [PERSON_NAME] [STREET_ADDRESS]"
type textarea "production will be ready 4/5. shipping half now, half [DATE]."
checkbox input "true"
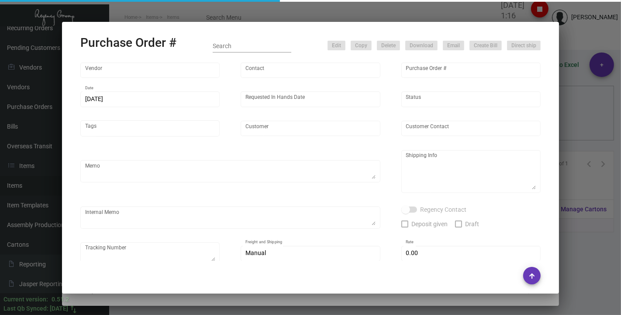
type input "$ 0.00"
type input "United States Dollar $"
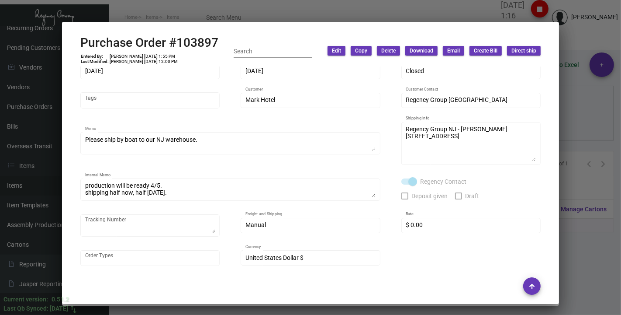
scroll to position [0, 0]
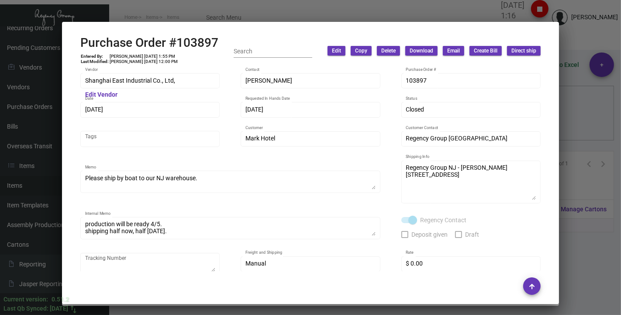
click at [187, 12] on div at bounding box center [310, 157] width 621 height 315
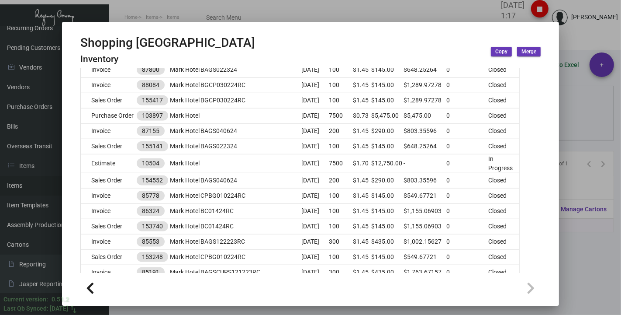
click at [169, 15] on div at bounding box center [310, 157] width 621 height 315
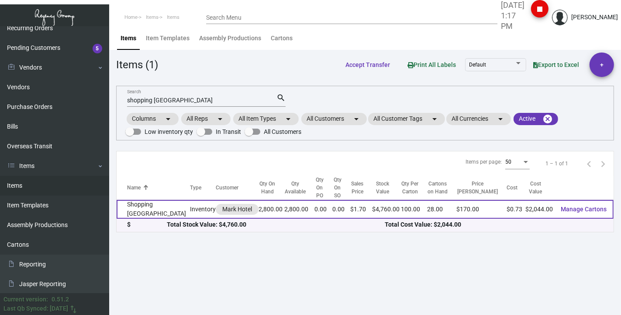
click at [133, 204] on td "Shopping [GEOGRAPHIC_DATA]" at bounding box center [153, 209] width 73 height 19
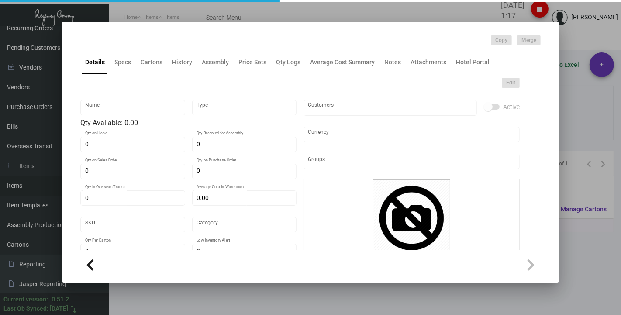
type input "Shopping [GEOGRAPHIC_DATA]"
type input "Inventory"
type input "2,800"
type input "$ 3.06"
type input "2128"
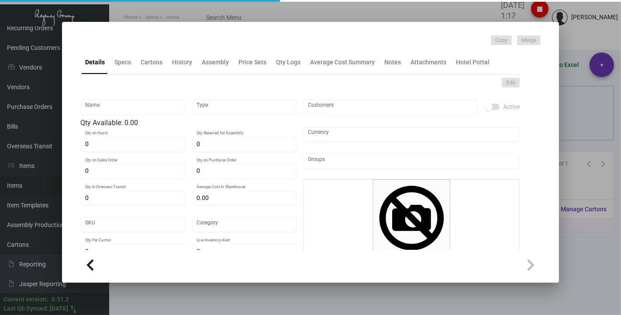
type input "Standard"
type input "100"
type input "900"
type input "$ 0.73"
type input "$ 1.70"
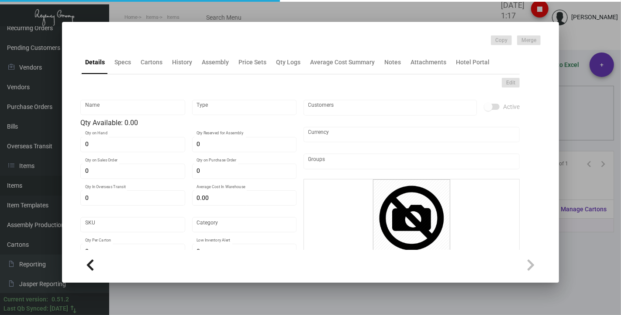
checkbox input "true"
type input "United States Dollar $"
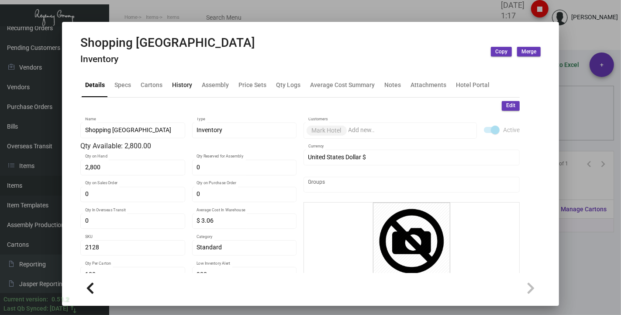
click at [177, 89] on div "History" at bounding box center [182, 84] width 20 height 9
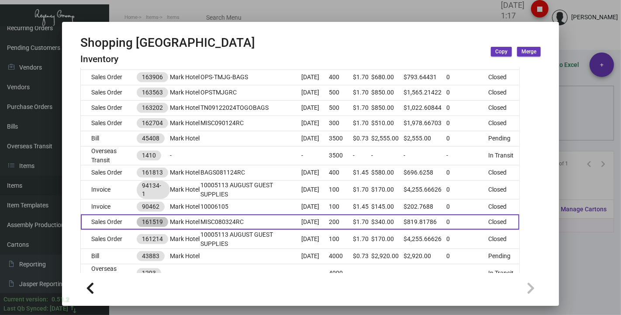
scroll to position [388, 0]
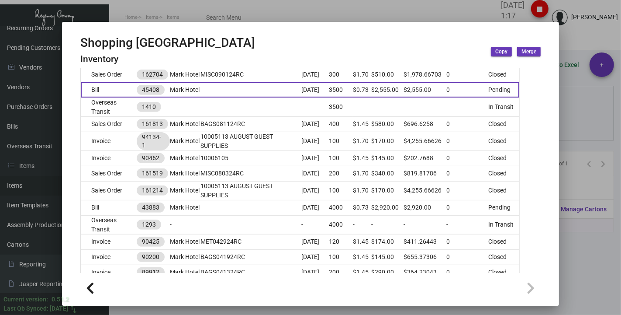
click at [107, 97] on td "Bill" at bounding box center [108, 89] width 55 height 15
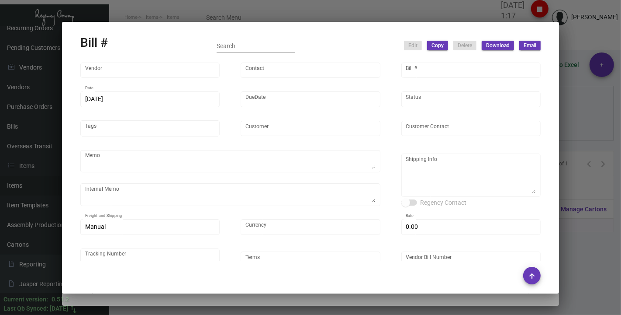
type input "Shanghai East Industrial Co., Ltd,"
type input "[PERSON_NAME]"
type input "45408"
type input "[DATE]"
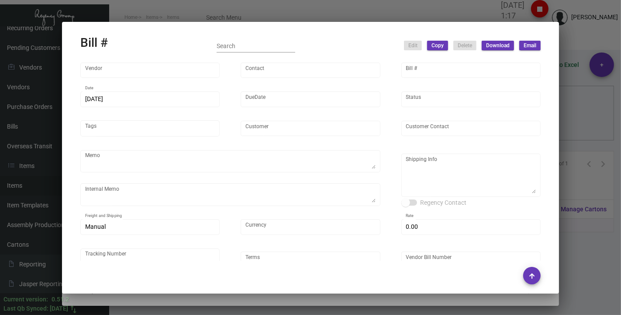
type input "Mark Hotel"
type textarea "Please ship by boat to our NJ warehouse."
type textarea "production will be ready 4/5. shipping half now, half [DATE]."
type textarea "Regency Group NJ - [PERSON_NAME] [STREET_ADDRESS]"
type input "United States Dollar $"
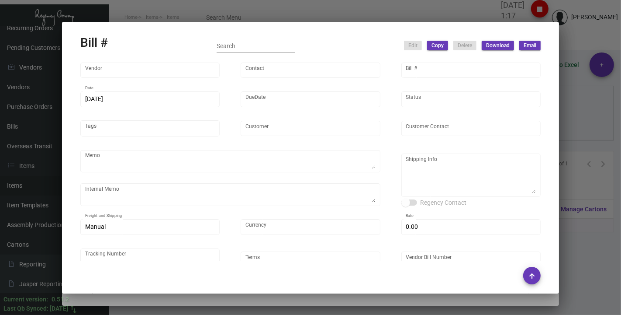
type input "$ 0.00"
type input "Net 30"
type input "EAST20240822--103897"
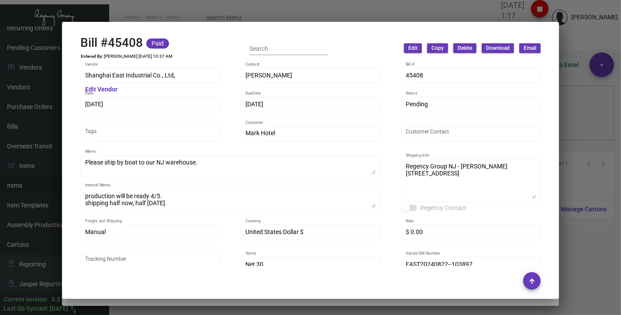
click at [116, 10] on div at bounding box center [310, 157] width 621 height 315
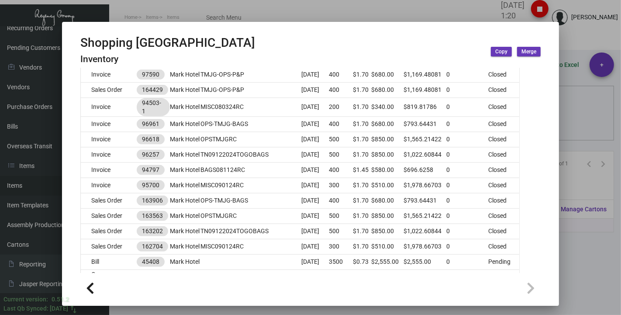
drag, startPoint x: 575, startPoint y: 38, endPoint x: 569, endPoint y: 37, distance: 5.7
click at [575, 38] on div at bounding box center [310, 157] width 621 height 315
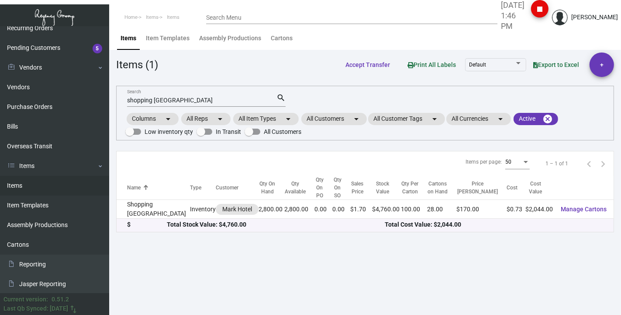
click at [209, 101] on input "shopping [GEOGRAPHIC_DATA]" at bounding box center [201, 100] width 149 height 7
drag, startPoint x: 209, startPoint y: 101, endPoint x: 103, endPoint y: 105, distance: 105.8
click at [103, 105] on div "Dashboard Dashboard Tasks Customers Customers Estimates Sales Orders Invoices R…" at bounding box center [310, 170] width 621 height 288
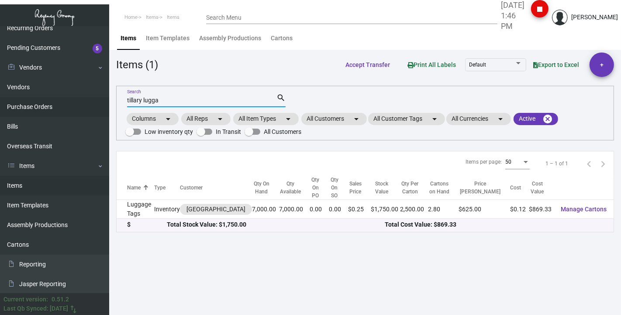
type input "tillary lugga"
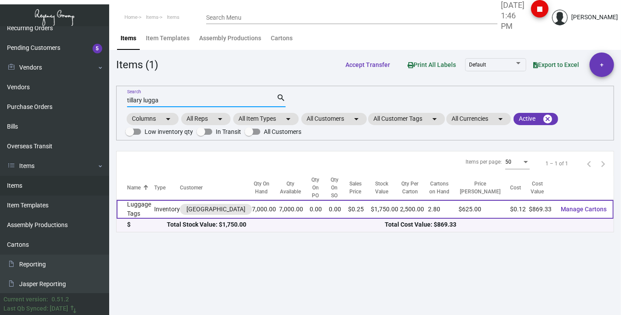
click at [136, 201] on td "Luggage Tags" at bounding box center [136, 209] width 38 height 19
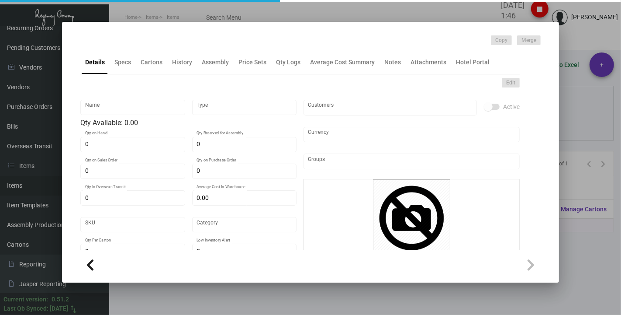
type input "Luggage Tags"
type input "Inventory"
type input "7,000"
type input "$ 0.00"
type input "3170"
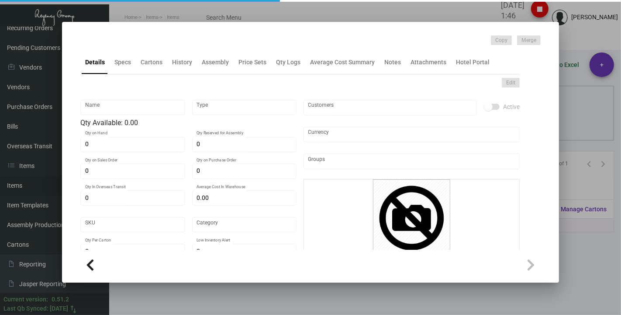
type input "Standard"
type input "2,500"
type input "$ 0.12419"
type input "$ 0.25"
type textarea "Luggage Tags: Label ply: Size 2.5x5.5, #60 [PERSON_NAME] litho, base ply size 2…"
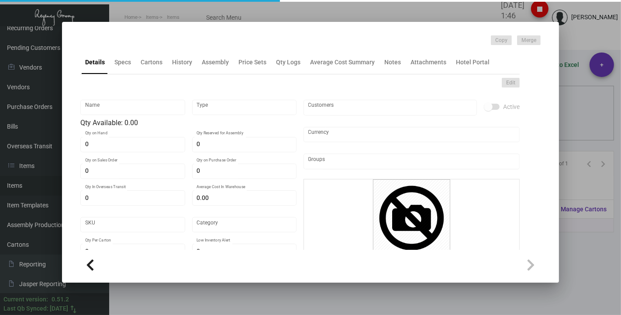
type textarea "Luggage Tags: Label ply: Size 2.5x5.5, #60 [PERSON_NAME] litho, base ply size 2…"
checkbox input "true"
type input "United States Dollar $"
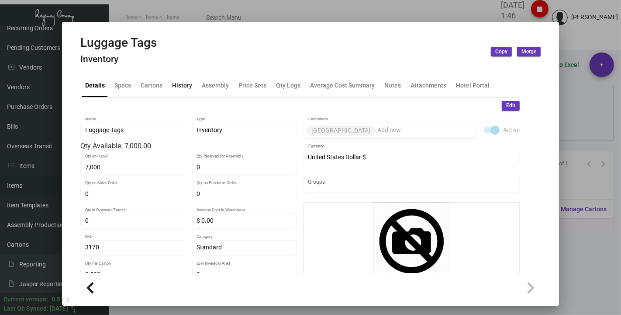
click at [175, 83] on div "History" at bounding box center [182, 84] width 20 height 9
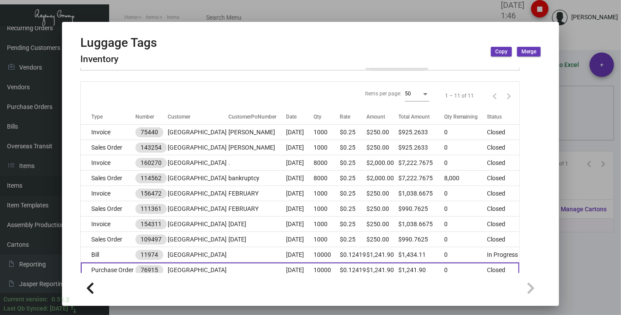
scroll to position [148, 0]
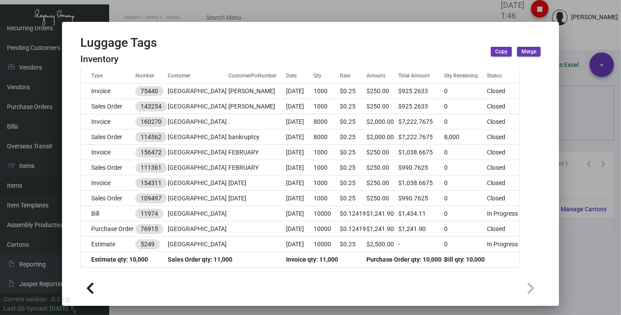
click at [194, 12] on div at bounding box center [310, 157] width 621 height 315
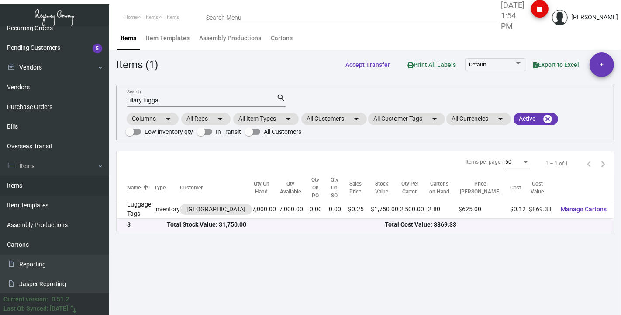
click at [165, 100] on input "tillary lugga" at bounding box center [201, 100] width 149 height 7
drag, startPoint x: 165, startPoint y: 100, endPoint x: 113, endPoint y: 99, distance: 51.6
click at [119, 99] on div "tillary lugga Search search Columns arrow_drop_down All Reps arrow_drop_down Al…" at bounding box center [365, 113] width 498 height 55
click at [22, 181] on link "Items" at bounding box center [54, 186] width 109 height 20
click at [23, 182] on link "Items" at bounding box center [54, 186] width 109 height 20
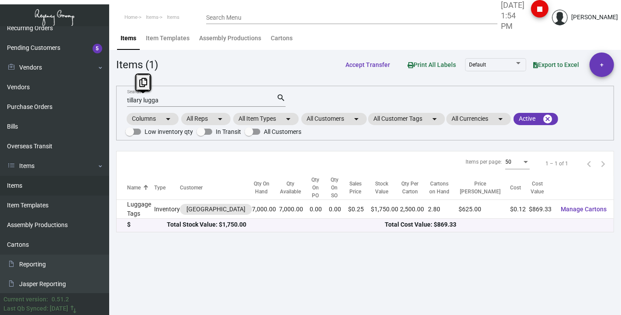
click at [163, 99] on input "tillary lugga" at bounding box center [201, 100] width 149 height 7
type input "t"
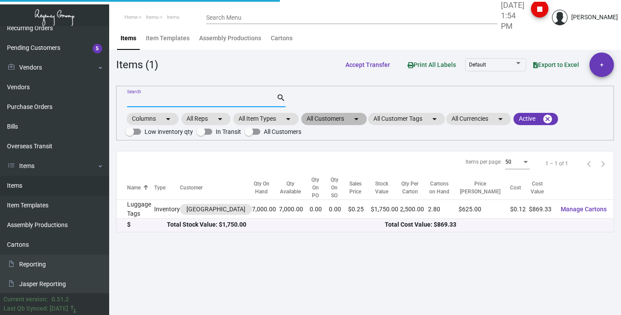
click at [362, 118] on mat-icon "arrow_drop_down" at bounding box center [356, 119] width 10 height 10
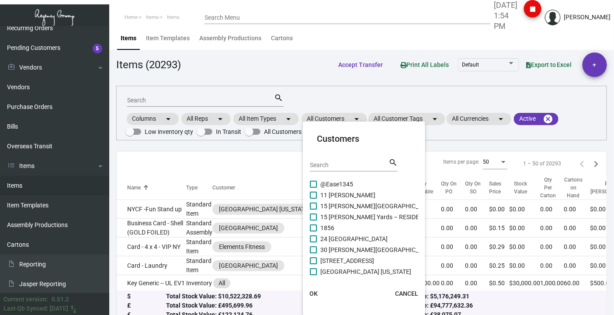
click at [317, 165] on input "Search" at bounding box center [349, 165] width 79 height 7
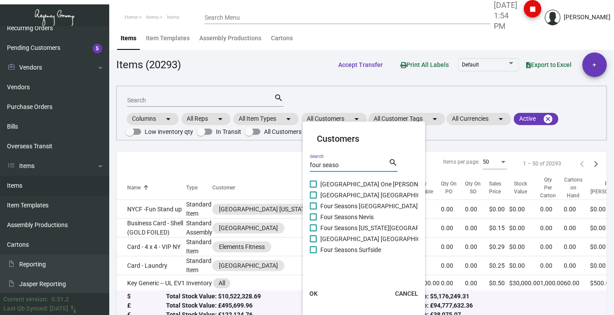
type input "four seaso"
click at [349, 228] on span "Four Seasons [US_STATE][GEOGRAPHIC_DATA]" at bounding box center [384, 227] width 128 height 10
click at [313, 231] on input "Four Seasons [US_STATE][GEOGRAPHIC_DATA]" at bounding box center [313, 231] width 0 height 0
checkbox input "true"
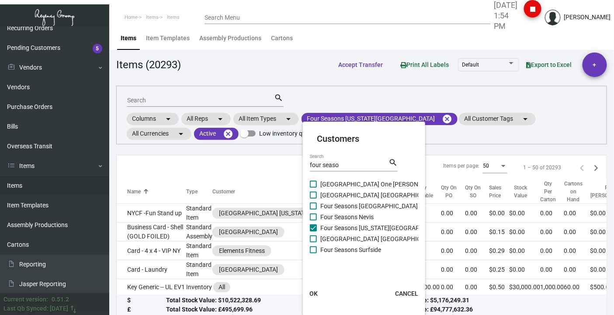
click at [310, 291] on span "OK" at bounding box center [313, 293] width 8 height 7
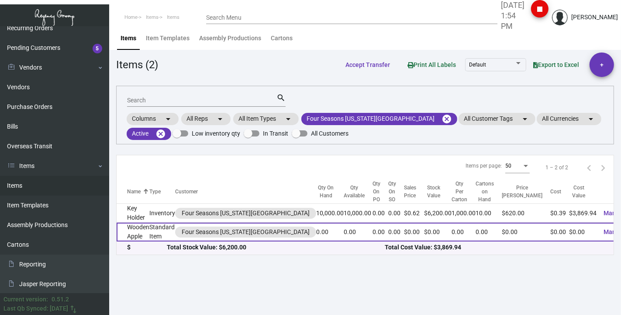
click at [131, 226] on td "Wooden Apple" at bounding box center [133, 231] width 33 height 19
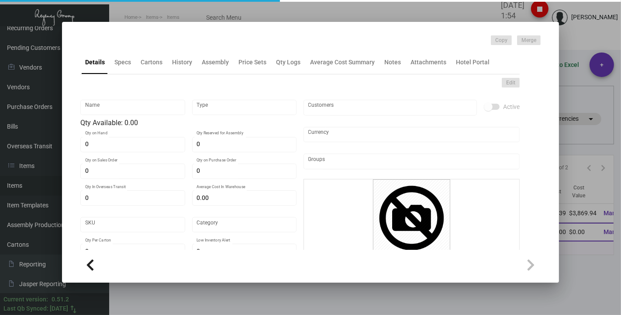
type input "Wooden Apple"
type input "Standard Item"
type input "$ 0.00"
type input "Overseas"
type input "$ 0.00"
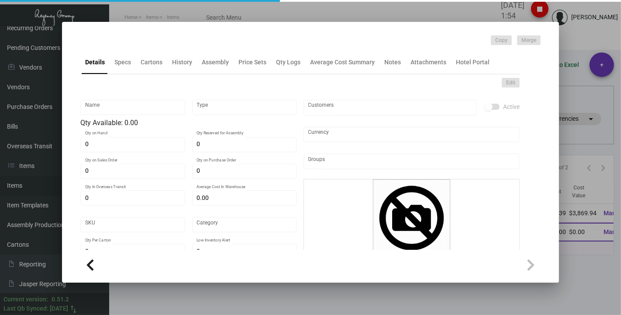
type input "$ 0.00"
checkbox input "true"
type input "United States Dollar $"
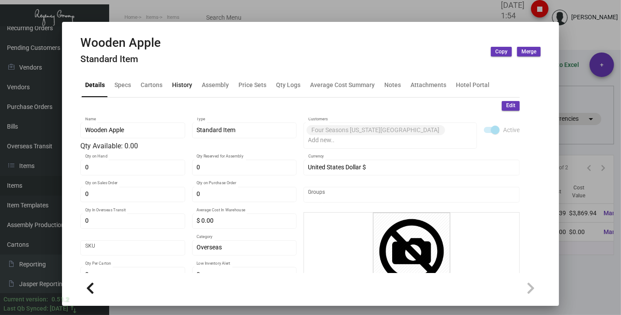
click at [187, 90] on div "History" at bounding box center [182, 84] width 20 height 9
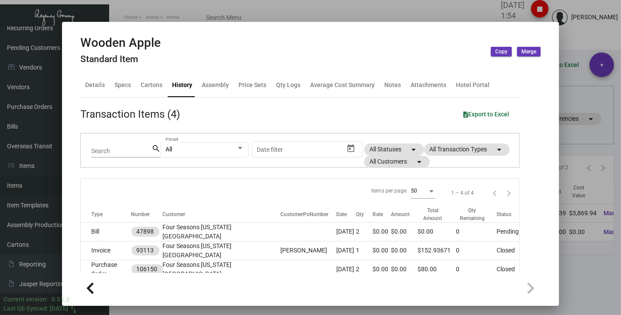
click at [168, 5] on div at bounding box center [310, 157] width 621 height 315
